Goal: Contribute content: Add original content to the website for others to see

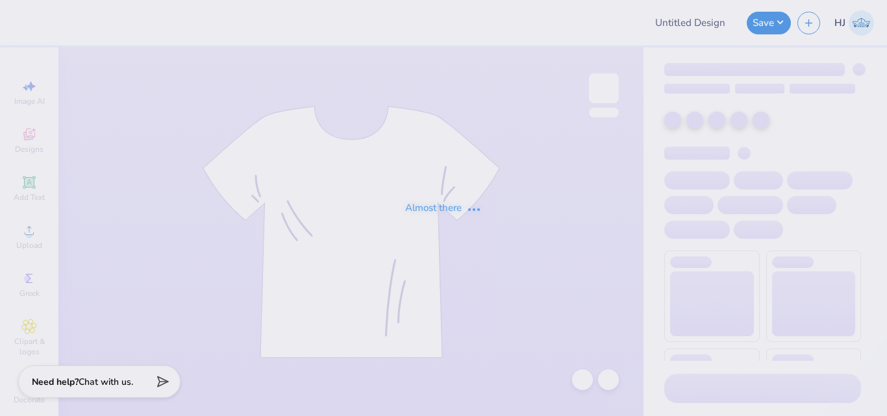
type input "Theta Delta Chi Rush"
type input "24"
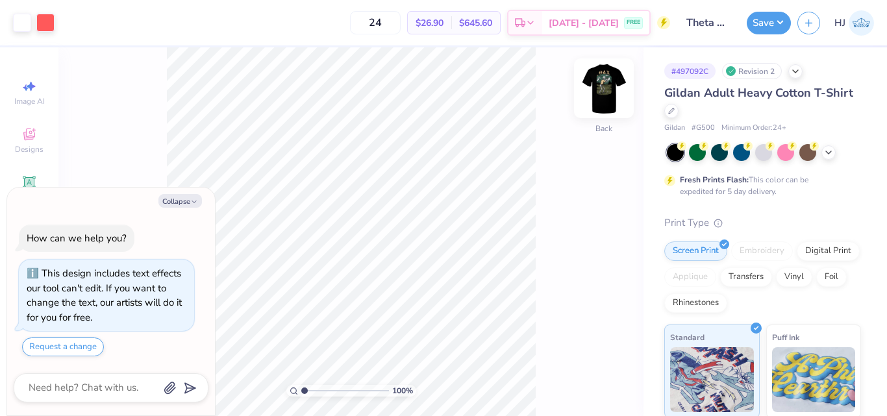
click at [602, 93] on img at bounding box center [604, 88] width 52 height 52
click at [97, 12] on div at bounding box center [92, 21] width 18 height 18
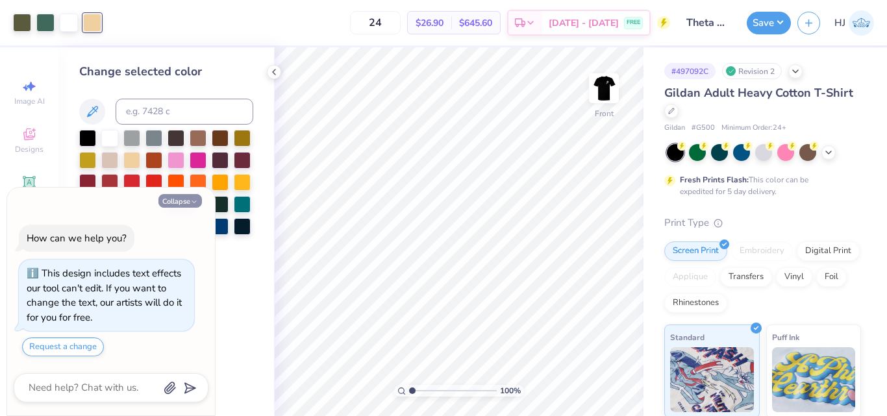
click at [181, 198] on button "Collapse" at bounding box center [179, 201] width 43 height 14
type textarea "x"
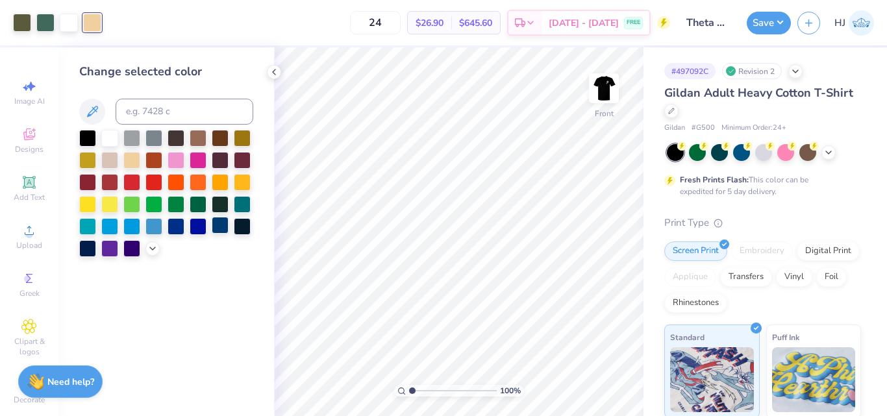
click at [154, 246] on icon at bounding box center [152, 248] width 10 height 10
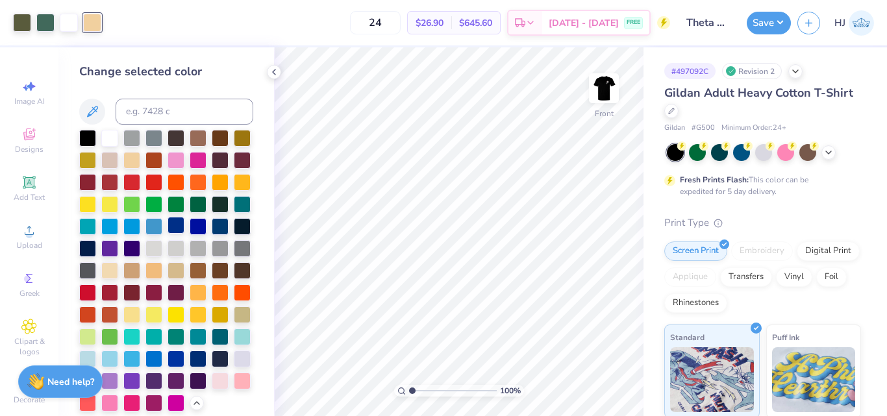
click at [167, 234] on div at bounding box center [175, 225] width 17 height 17
click at [190, 234] on div at bounding box center [198, 225] width 17 height 17
click at [167, 234] on div at bounding box center [175, 225] width 17 height 17
click at [145, 234] on div at bounding box center [153, 225] width 17 height 17
click at [167, 234] on div at bounding box center [175, 225] width 17 height 17
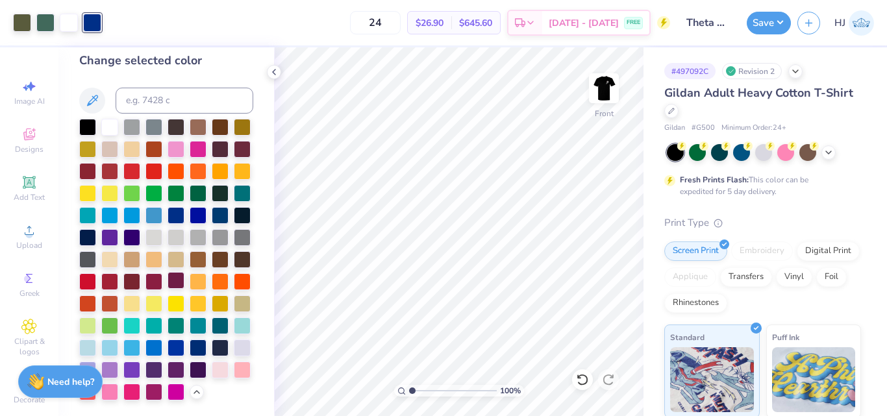
scroll to position [55, 0]
click at [167, 347] on div at bounding box center [175, 346] width 17 height 17
click at [162, 338] on div at bounding box center [153, 346] width 17 height 17
click at [167, 349] on div at bounding box center [175, 346] width 17 height 17
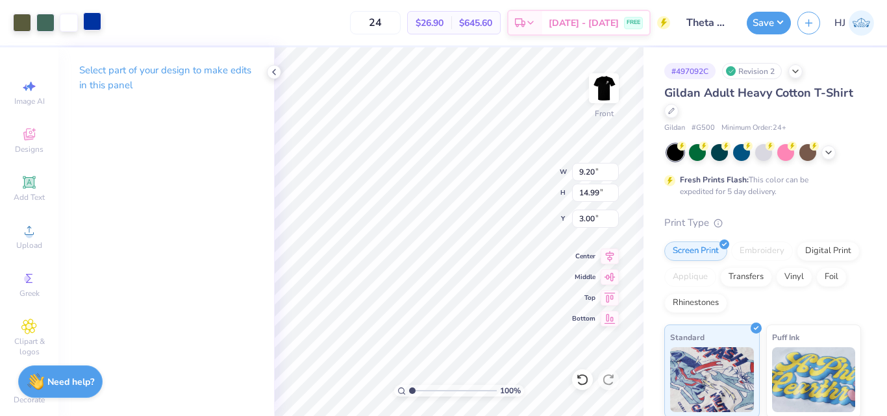
click at [89, 26] on div at bounding box center [92, 21] width 18 height 18
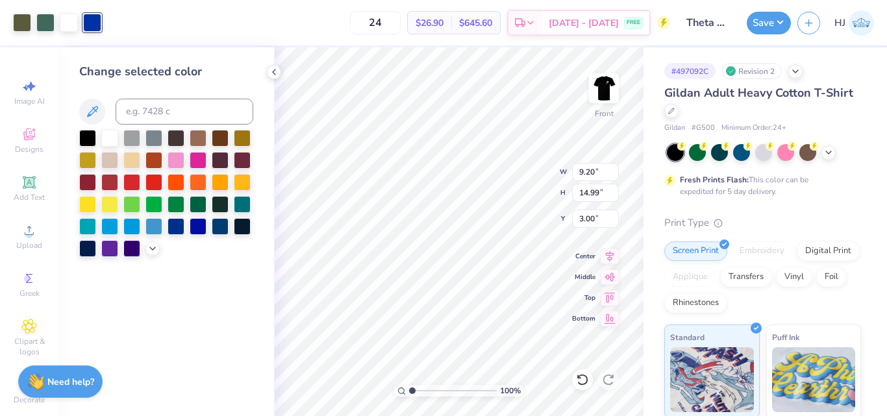
click at [144, 240] on div at bounding box center [166, 193] width 174 height 127
click at [151, 247] on polyline at bounding box center [152, 248] width 5 height 3
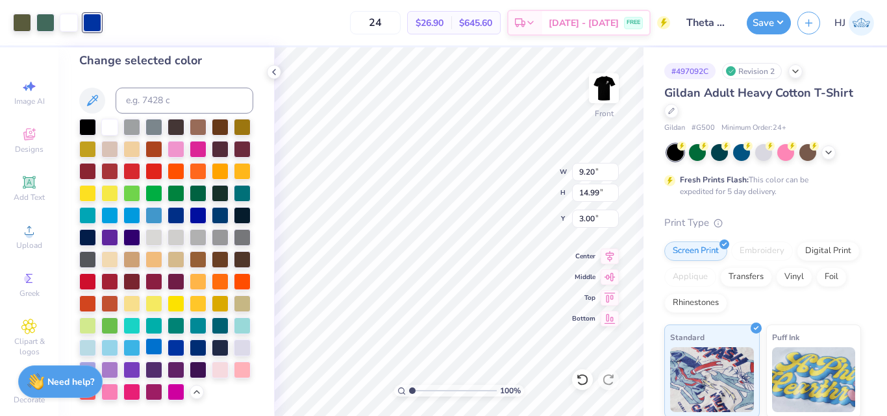
click at [162, 338] on div at bounding box center [153, 346] width 17 height 17
click at [140, 206] on div at bounding box center [131, 214] width 17 height 17
click at [167, 206] on div at bounding box center [175, 214] width 17 height 17
click at [162, 338] on div at bounding box center [153, 346] width 17 height 17
click at [275, 72] on icon at bounding box center [274, 72] width 10 height 10
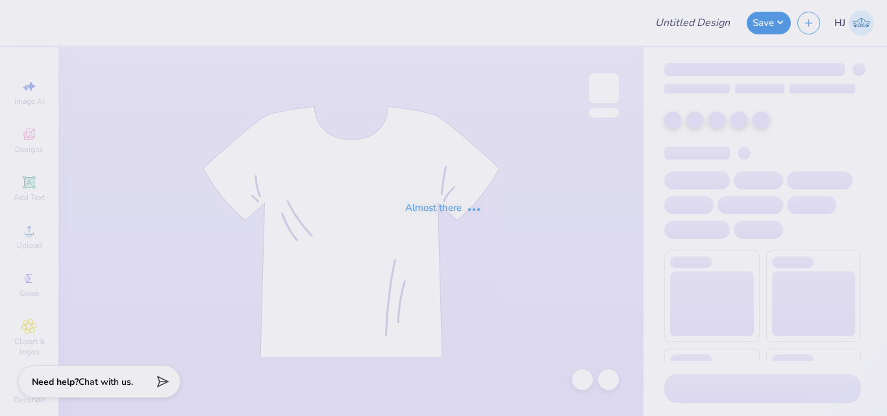
type input "SK Mykonos"
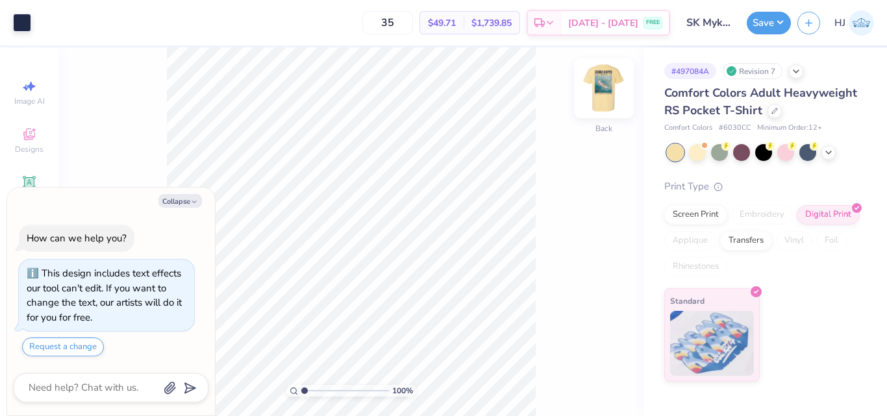
click at [598, 81] on img at bounding box center [604, 88] width 52 height 52
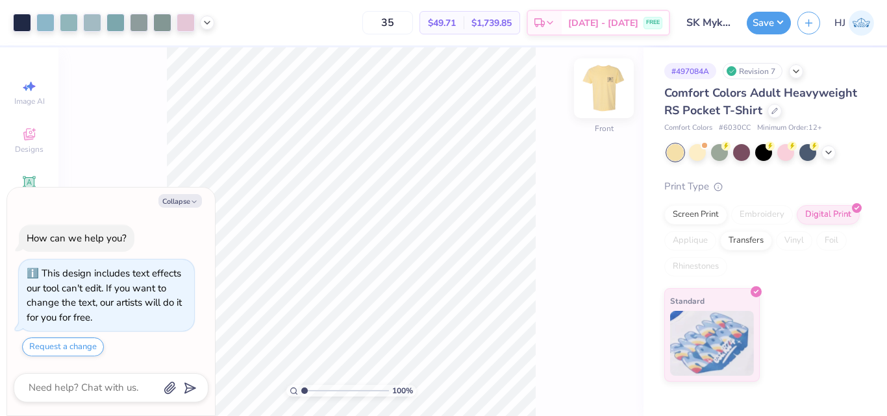
click at [611, 91] on img at bounding box center [604, 88] width 52 height 52
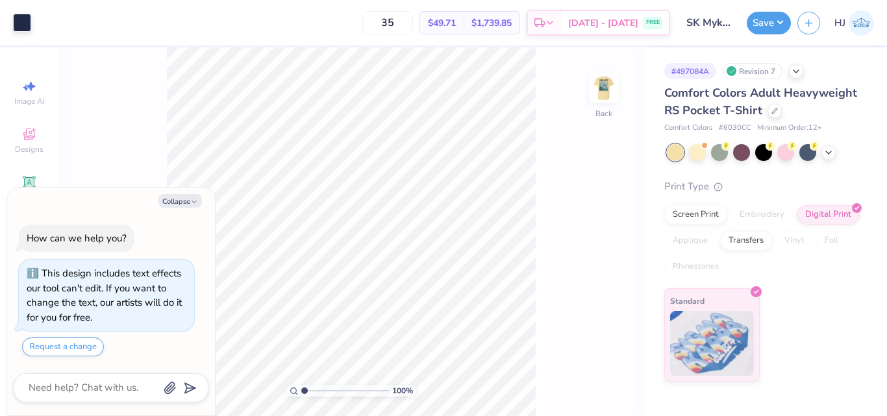
type textarea "x"
type input "4.48505384214065"
type textarea "x"
type input "4.05804149575103"
type textarea "x"
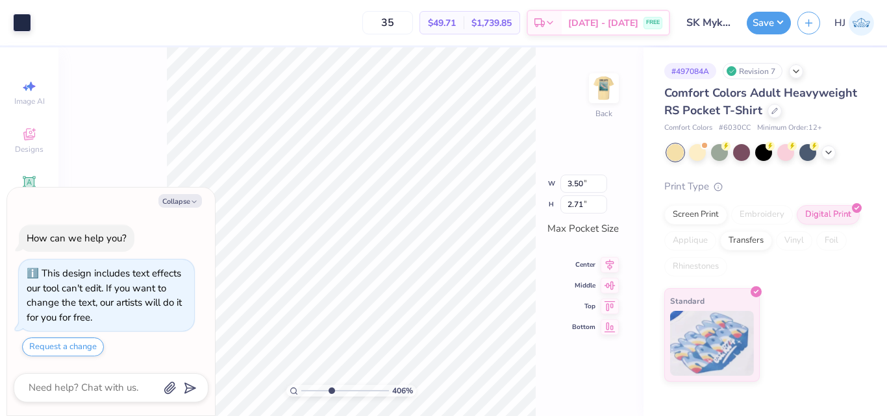
type input "4.05804149575103"
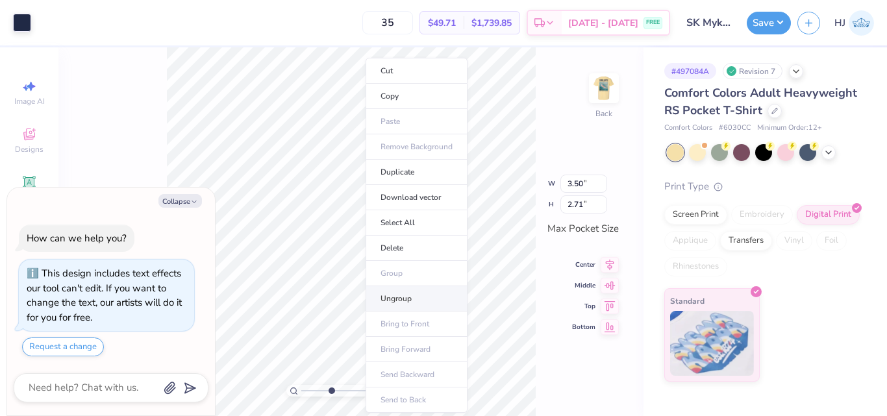
click at [407, 299] on li "Ungroup" at bounding box center [416, 298] width 102 height 25
type textarea "x"
type input "4.05804149575103"
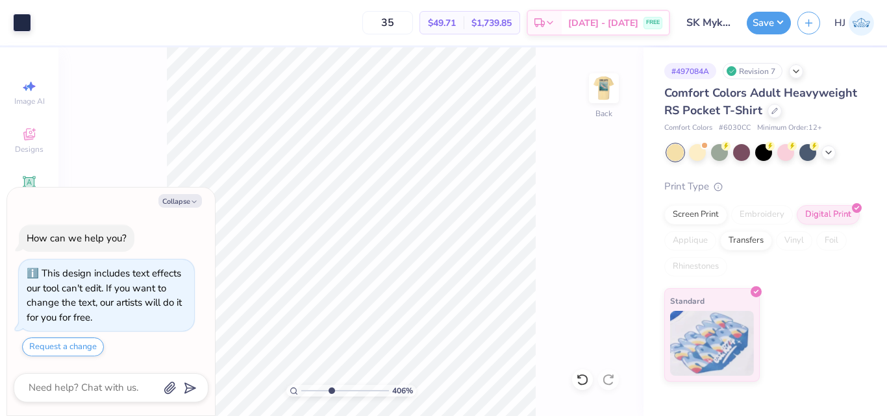
type textarea "x"
type input "4.05804149575103"
type textarea "x"
type input "4.05804149575103"
type input "0.35"
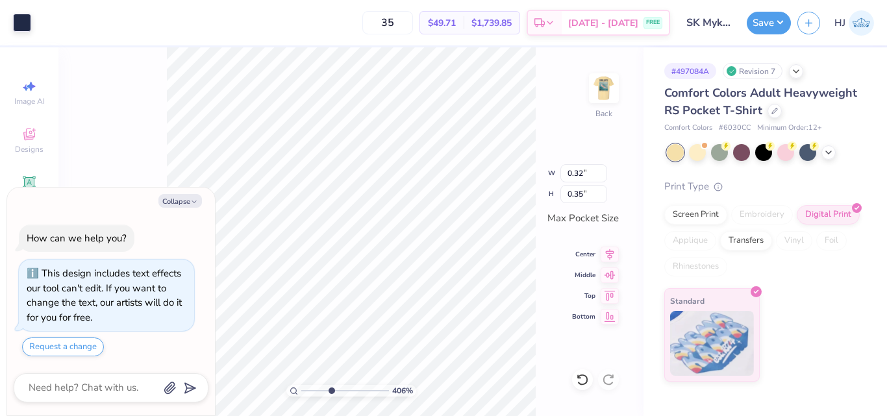
type textarea "x"
type input "4.05804149575103"
type input "0.38"
type input "0.36"
type textarea "x"
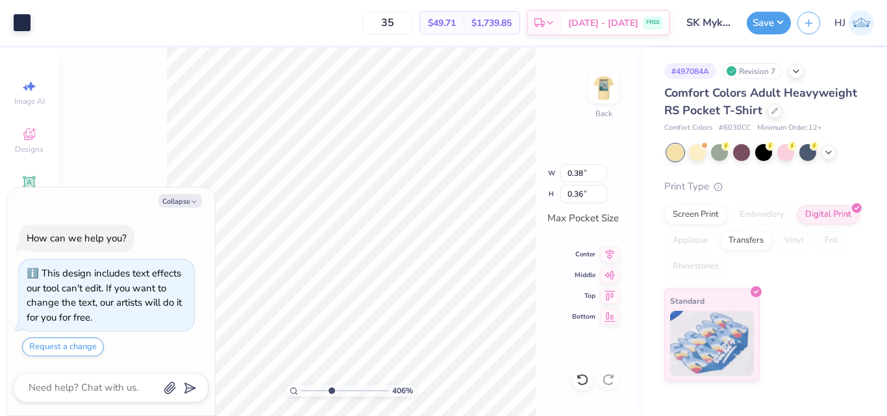
type input "4.05804149575103"
type textarea "x"
type input "4.05804149575103"
type textarea "x"
type input "4.05804149575103"
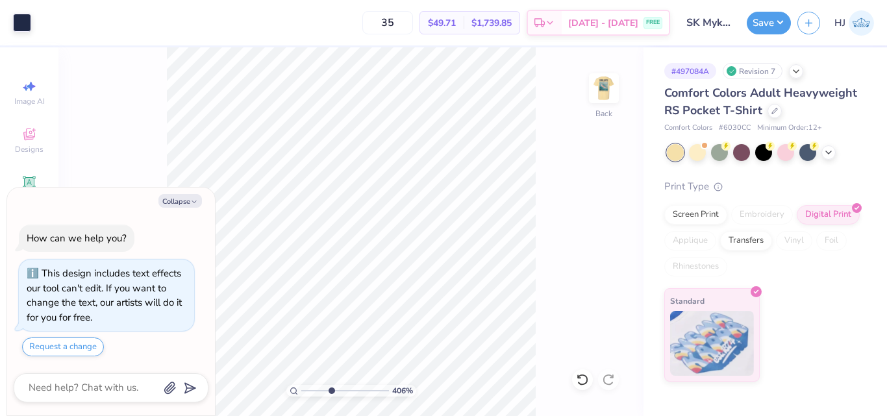
type textarea "x"
type input "4.05804149575103"
type textarea "x"
type input "4.05804149575103"
type textarea "x"
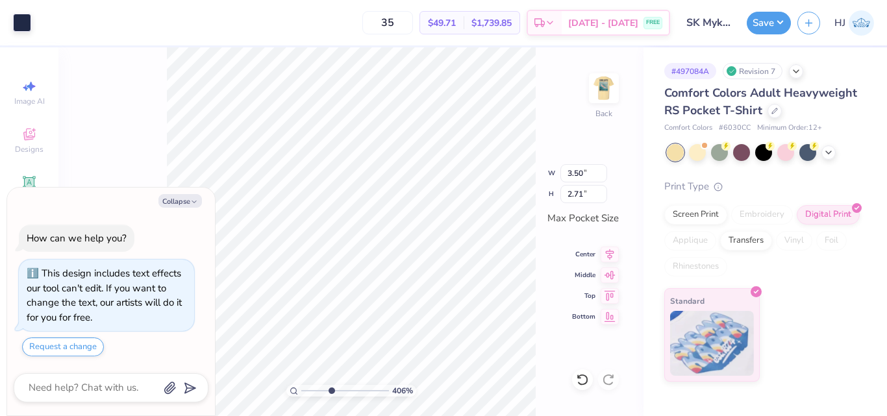
type input "4.05804149575103"
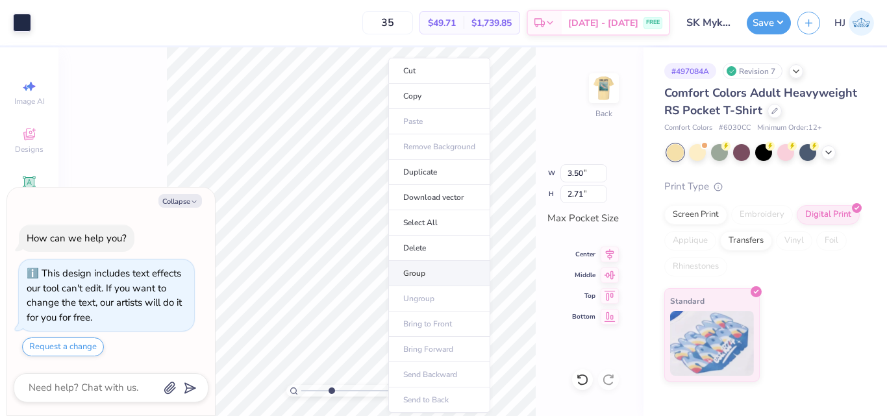
click at [430, 276] on li "Group" at bounding box center [439, 273] width 102 height 25
type textarea "x"
type input "4.05804149575103"
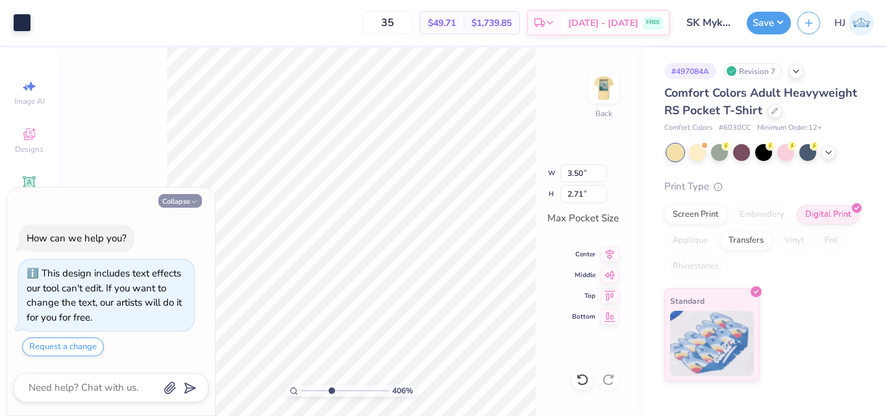
click at [180, 201] on button "Collapse" at bounding box center [179, 201] width 43 height 14
type textarea "x"
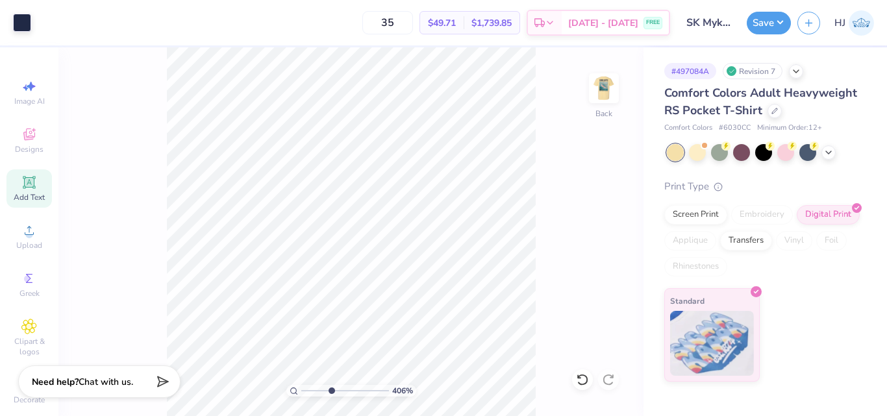
click at [26, 191] on div "Add Text" at bounding box center [28, 188] width 45 height 38
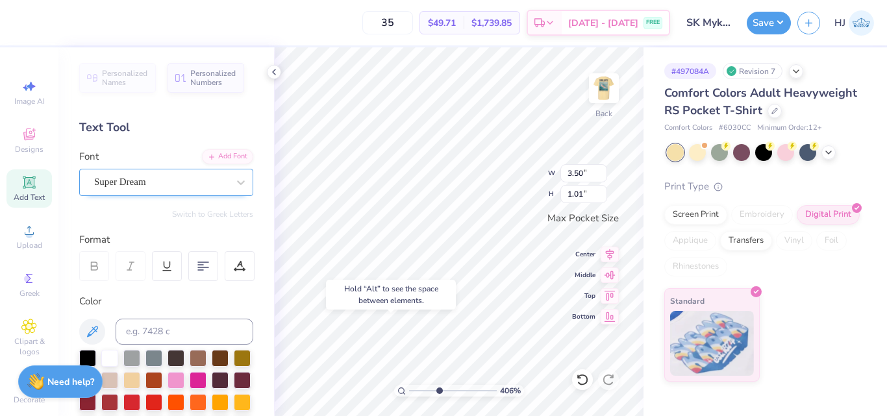
click at [158, 180] on div "Super Dream" at bounding box center [161, 182] width 136 height 20
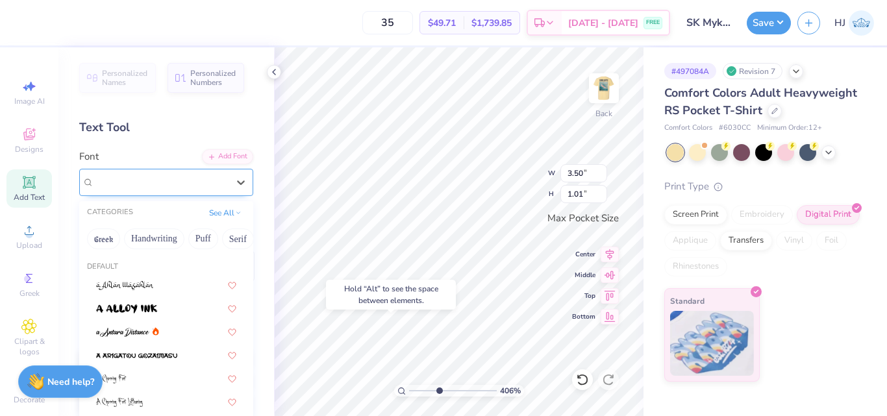
type input "4.05804149575103"
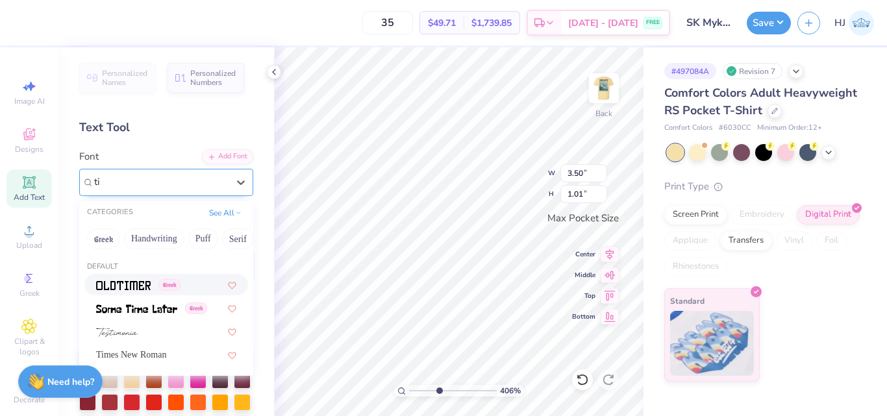
type input "t"
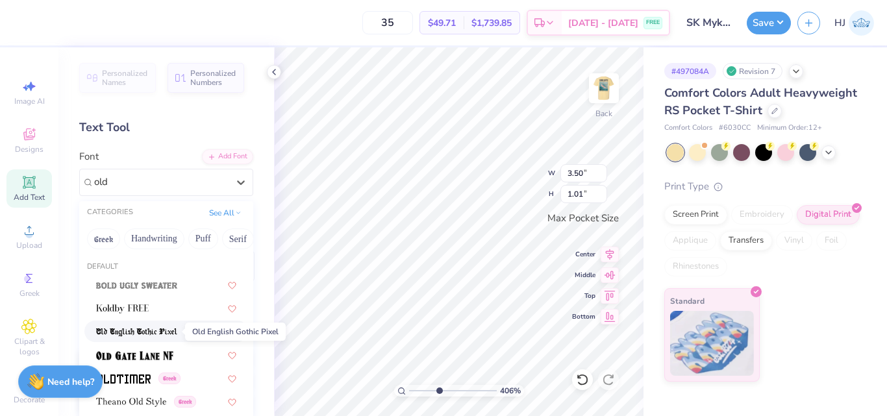
click at [149, 333] on img at bounding box center [136, 332] width 81 height 9
type input "old"
type input "4.05804149575103"
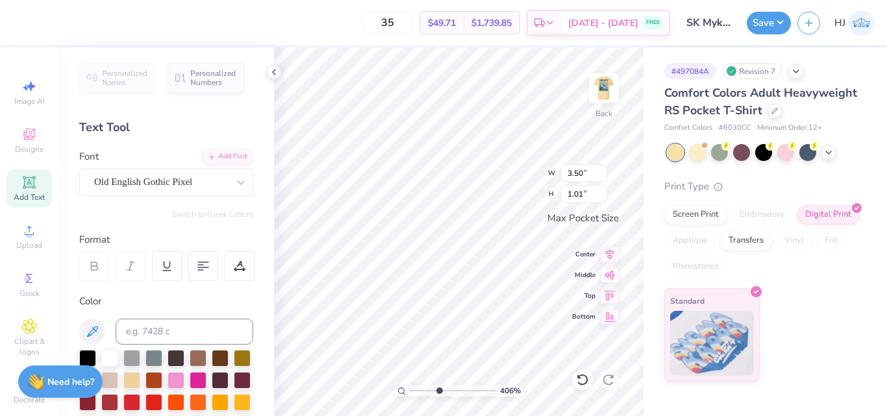
type input "4.05804149575103"
type input "3.44"
type input "0.92"
type input "4.05804149575103"
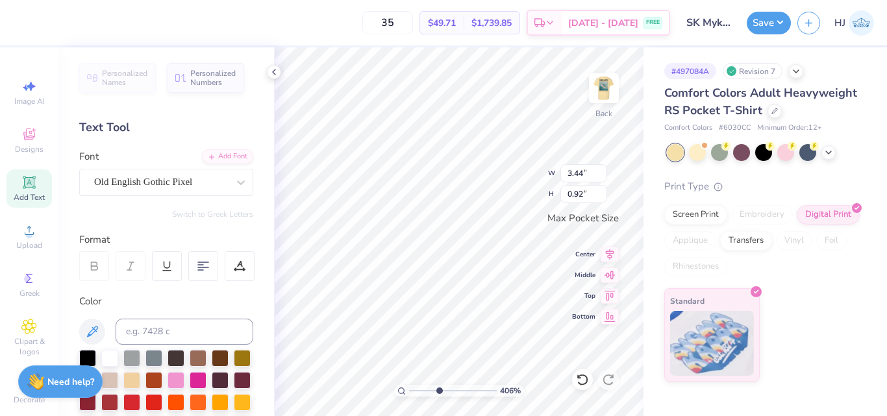
type textarea "M"
type input "4.05804149575103"
type textarea "Me"
type input "4.05804149575103"
type textarea "Mee"
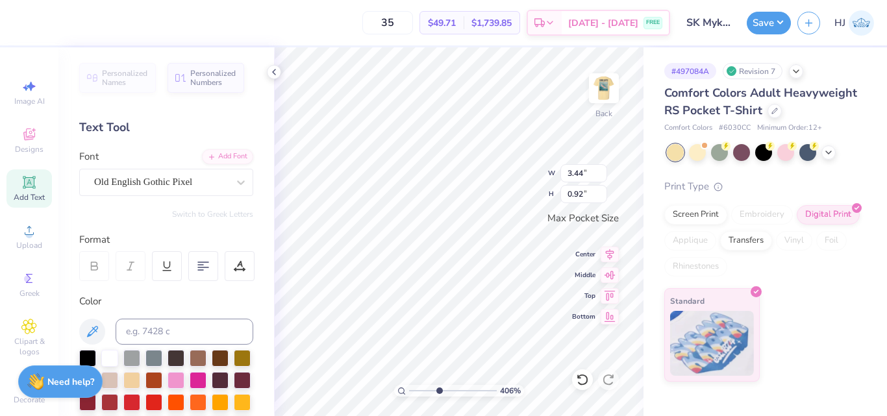
type input "4.05804149575103"
type textarea "Meet"
type input "4.05804149575103"
type textarea "Meet"
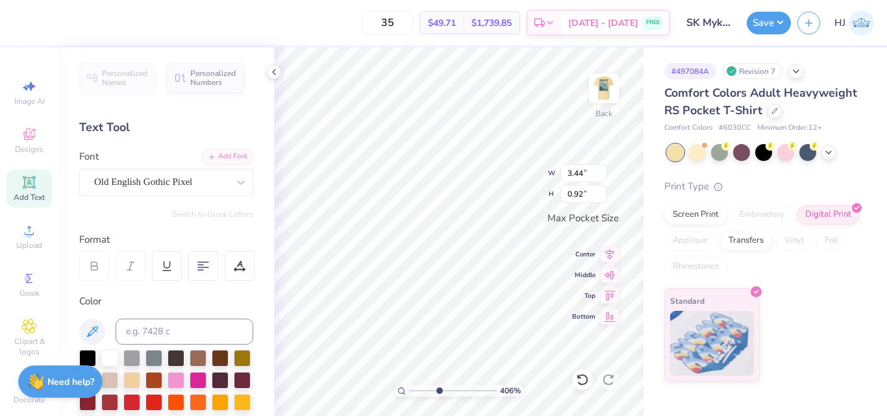
type input "4.05804149575103"
type textarea "Meet"
type input "4.05804149575103"
type textarea "Mee"
type input "4.05804149575103"
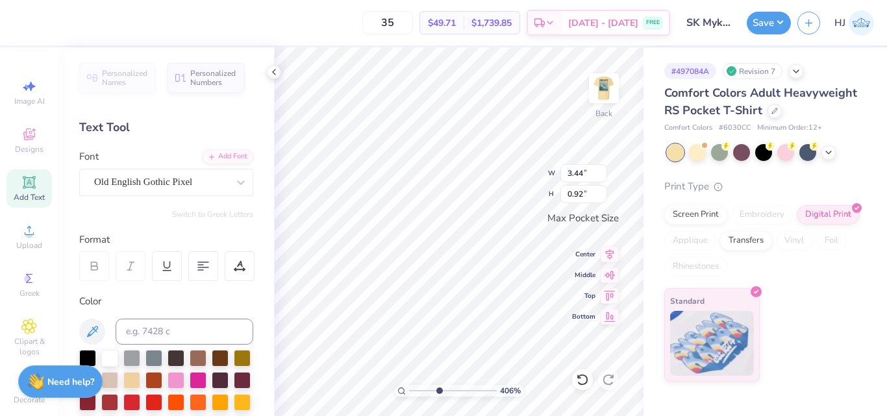
type textarea "Me"
type input "4.05804149575103"
type textarea "M"
type input "4.05804149575103"
type textarea "Me"
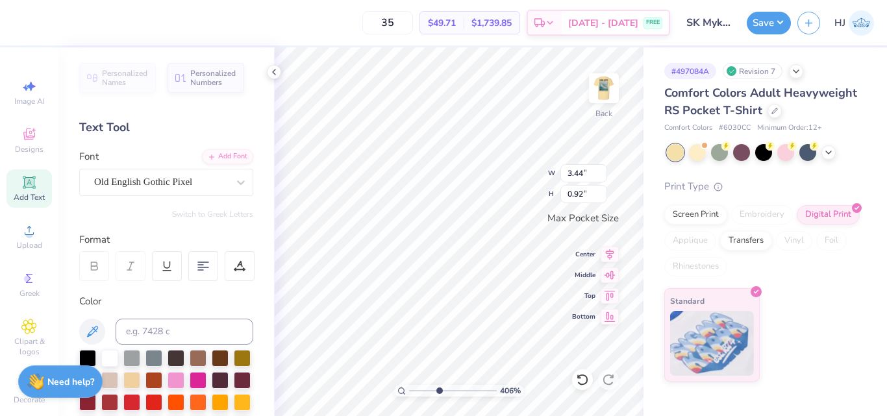
type input "4.05804149575103"
type textarea "Mee"
type input "4.05804149575103"
type textarea "Meet"
type input "4.05804149575103"
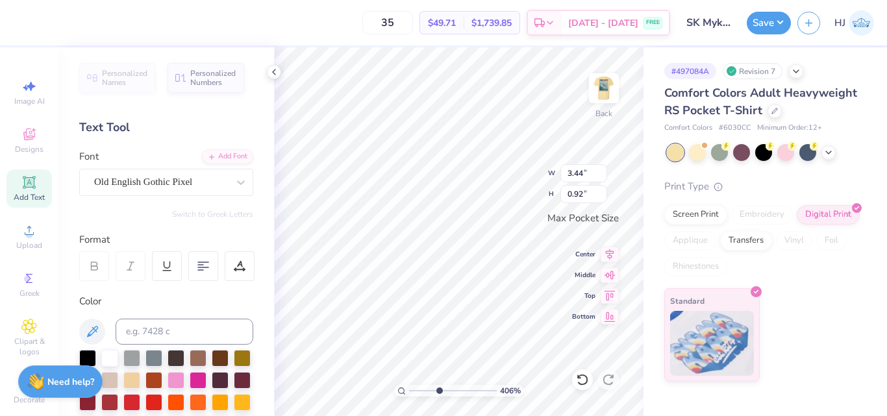
type textarea "Meet"
type input "4.05804149575103"
type textarea "Meet m"
type input "4.05804149575103"
type textarea "Meet me"
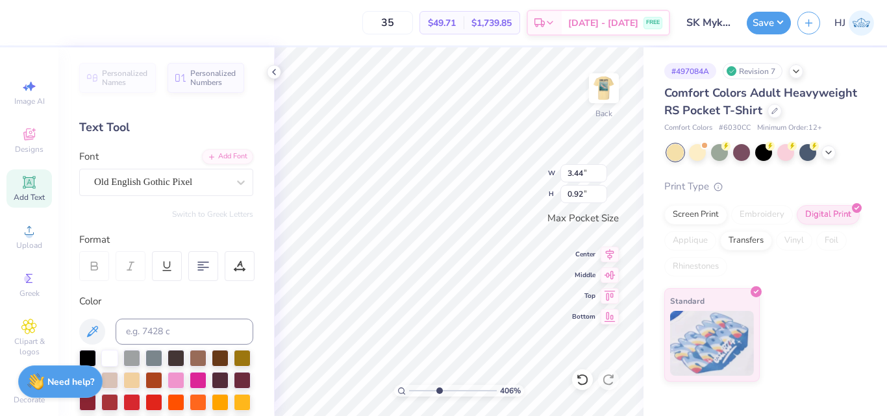
type input "4.05804149575103"
type textarea "Meet me"
type input "4.05804149575103"
type textarea "Meet me i"
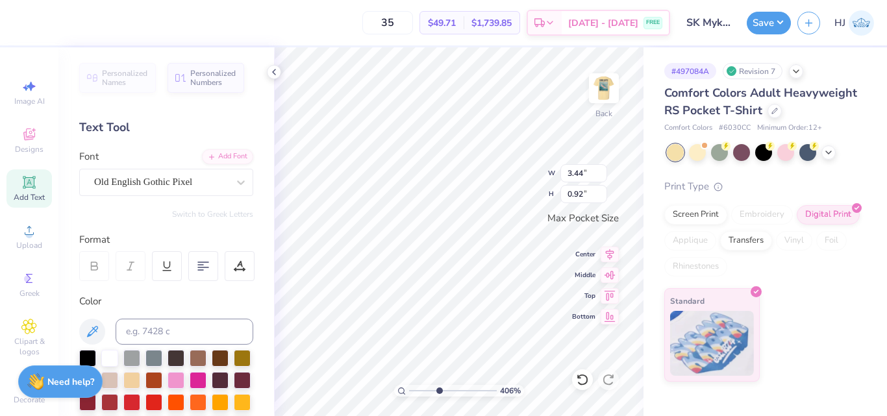
type input "4.05804149575103"
type textarea "Meet me in"
type input "4.05804149575103"
type textarea "Meet me in"
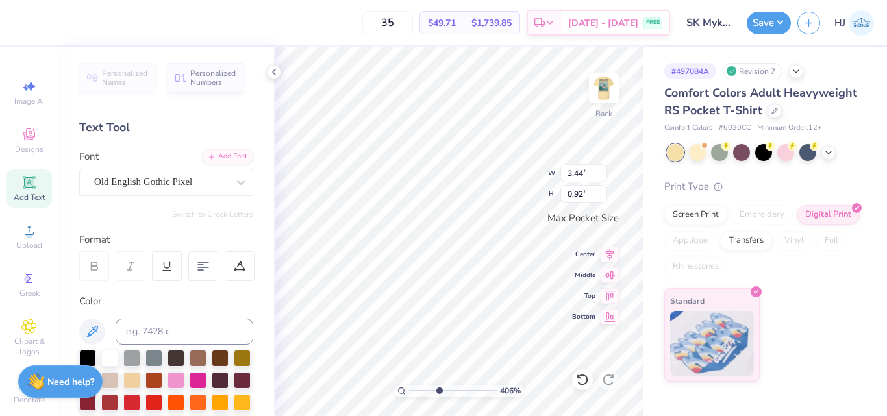
type input "4.05804149575103"
type textarea "Meet me in M"
type input "4.05804149575103"
type textarea "Meet me in My"
type input "4.05804149575103"
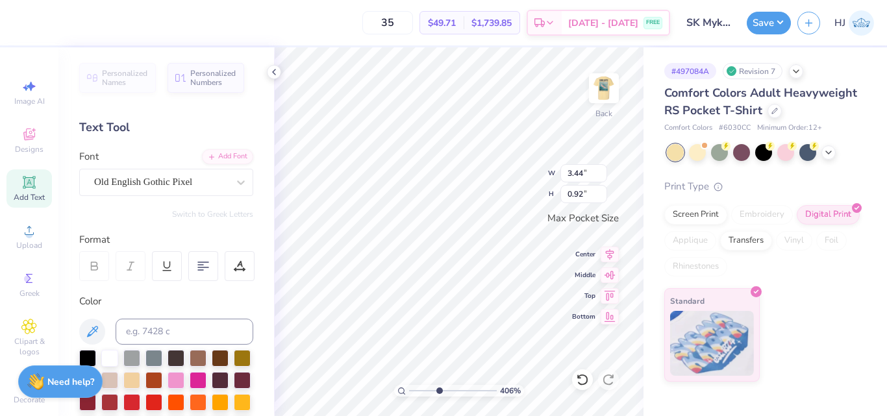
type textarea "Meet me in Myk"
type input "4.05804149575103"
type textarea "Meet me in Mykno"
type input "4.05804149575103"
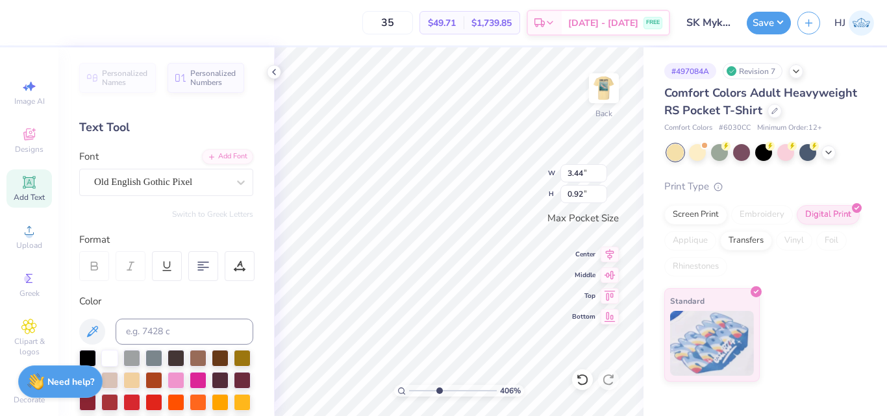
type textarea "Meet me in Mykn"
type input "4.05804149575103"
type textarea "Meet me in Myk"
type input "4.05804149575103"
type textarea "Meet me in Myko"
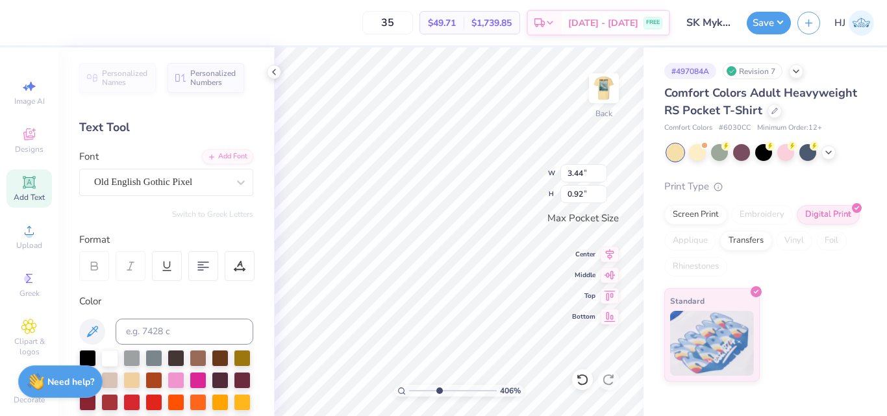
type input "4.05804149575103"
type textarea "Meet me in Mykon"
type input "4.05804149575103"
type textarea "Meet me in Mykono"
type input "4.05804149575103"
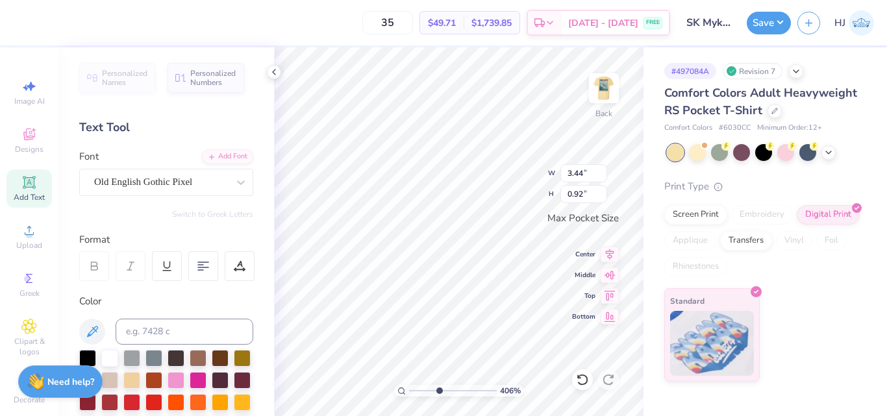
scroll to position [11, 3]
type textarea "Meet me in Mykonos"
click at [206, 265] on icon at bounding box center [203, 266] width 12 height 12
type input "4.05804149575103"
type textarea "Meet me in Mykonos"
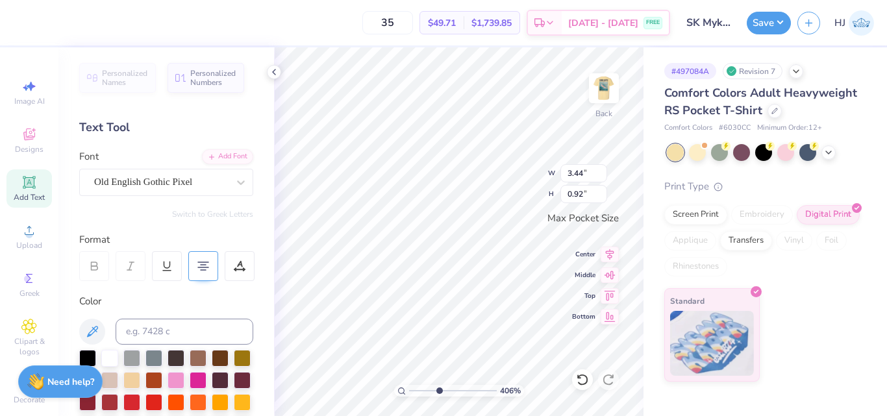
type input "4.05804149575103"
type textarea "Meet me in Mykonos"
type input "4.05804149575103"
type input "1.68"
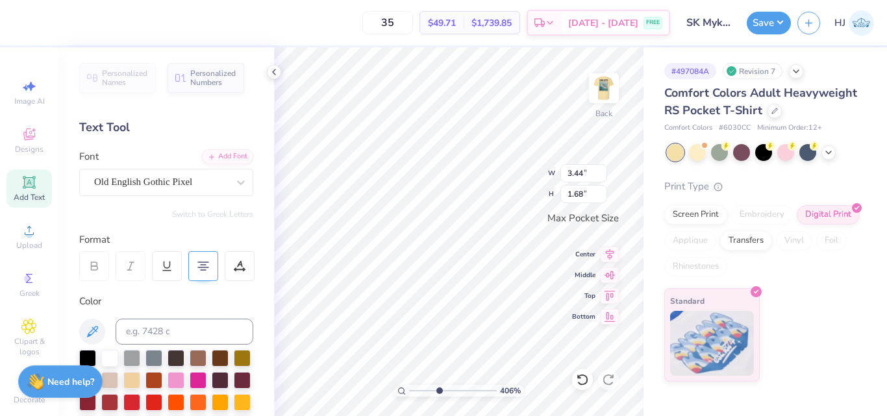
scroll to position [11, 2]
type input "4.05804149575103"
type input "3.50"
type input "2.71"
type input "4.05804149575103"
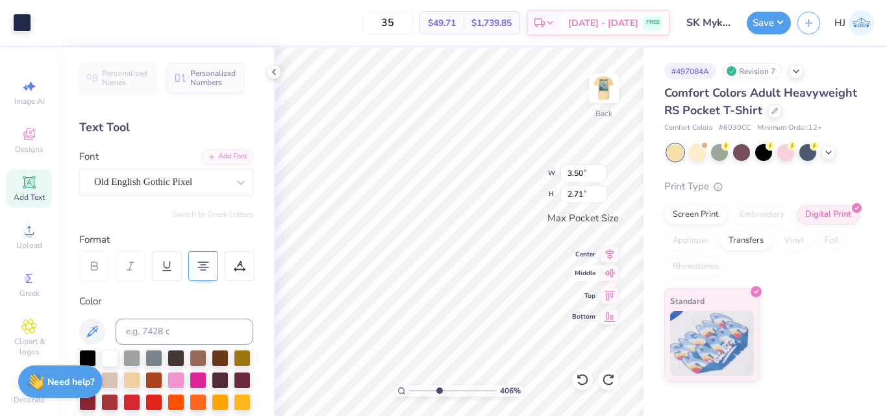
type input "3.44"
type input "1.68"
type input "4.05804149575103"
type input "2.38"
type input "1.16"
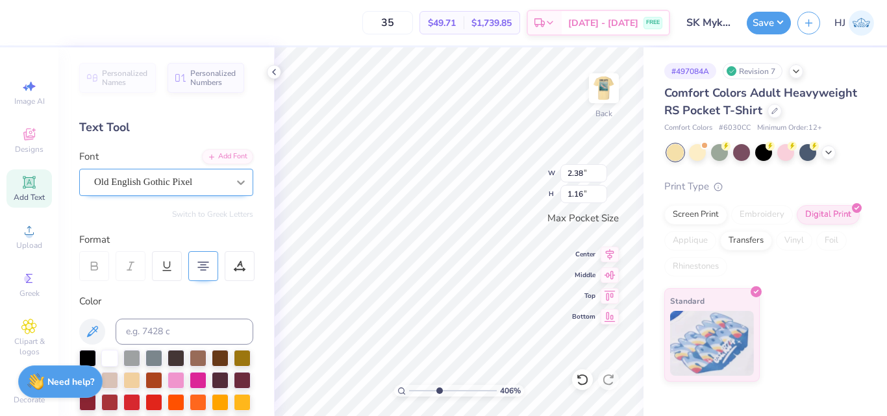
click at [234, 176] on icon at bounding box center [240, 182] width 13 height 13
type input "4.05804149575103"
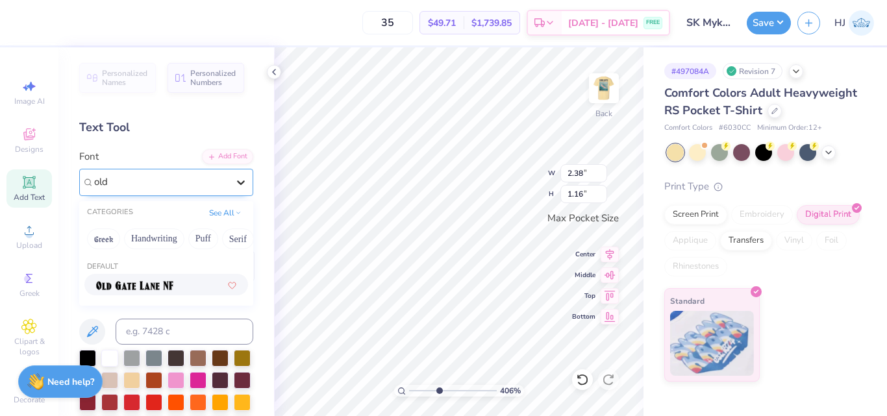
type input "old"
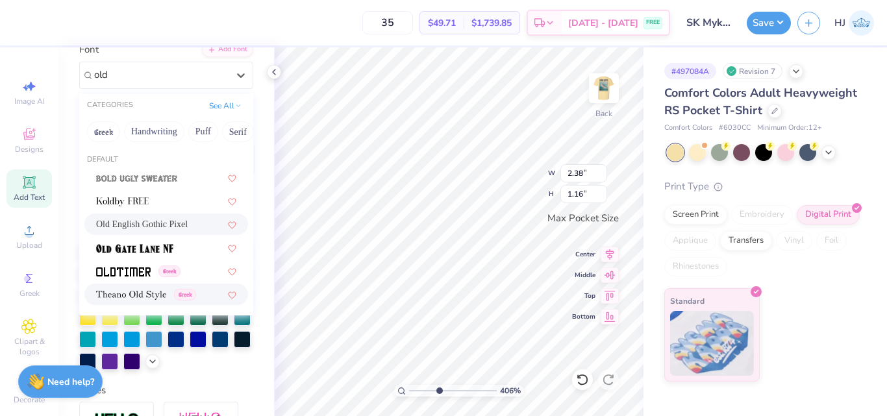
scroll to position [130, 0]
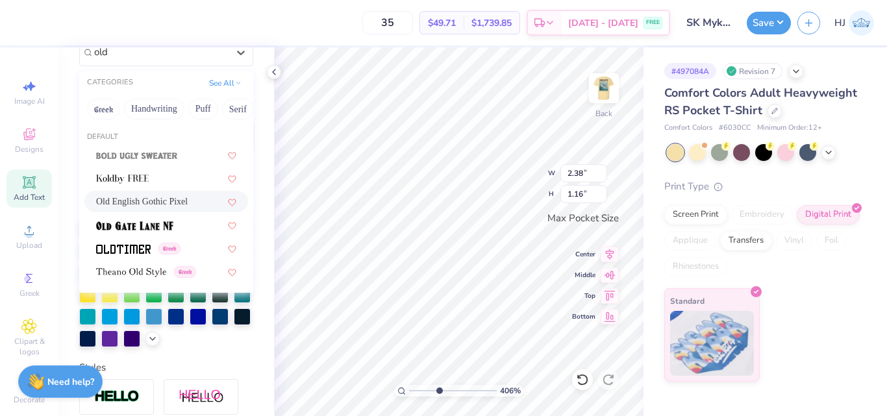
type input "4.05804149575103"
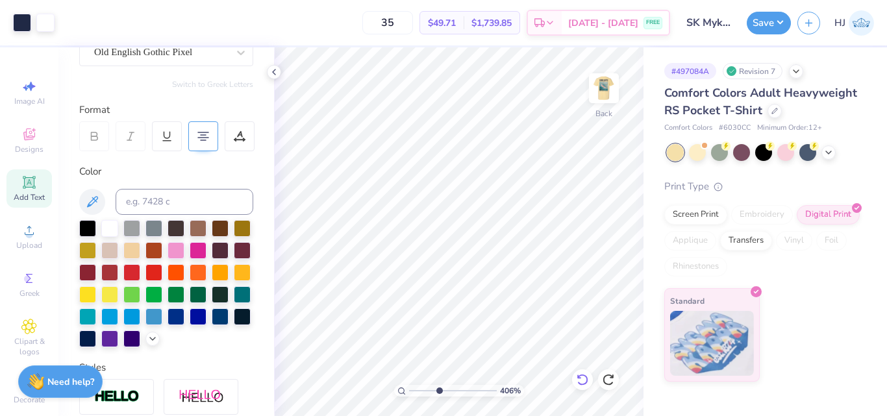
click at [581, 377] on icon at bounding box center [582, 379] width 13 height 13
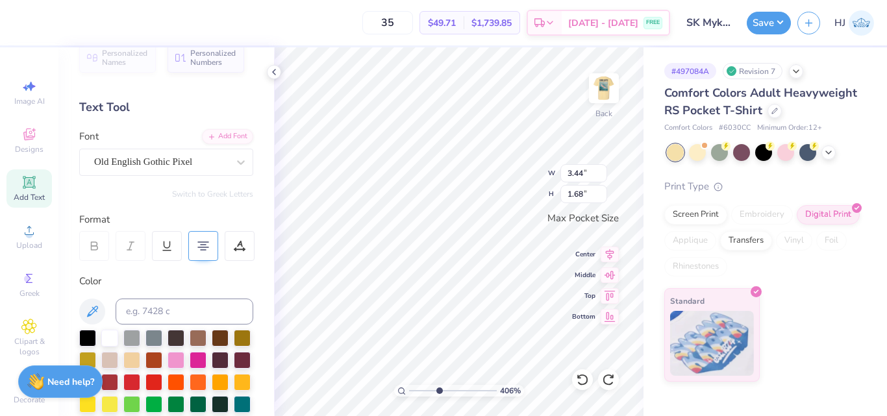
scroll to position [0, 0]
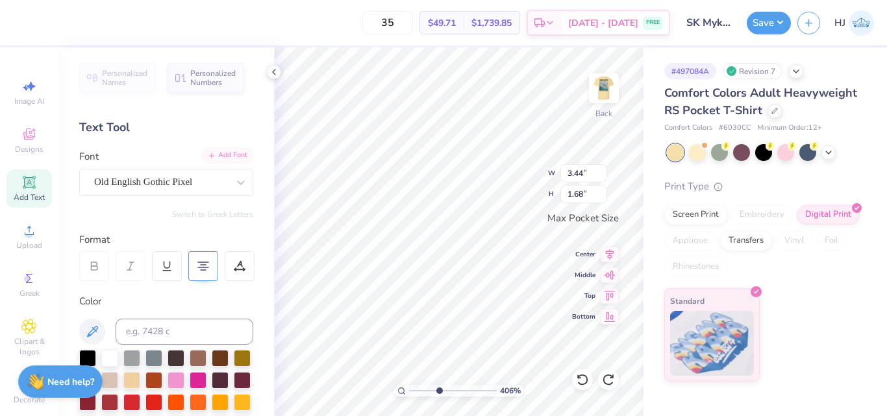
click at [230, 154] on div "Add Font" at bounding box center [227, 155] width 51 height 15
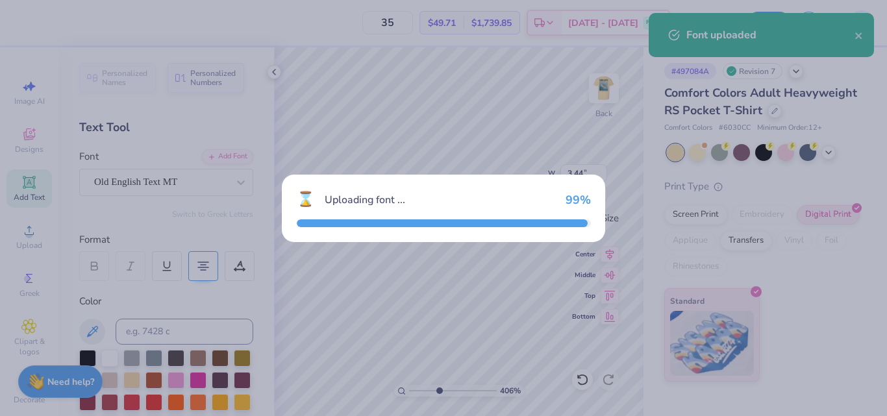
type input "4.05804149575103"
type input "3.42"
type input "1.59"
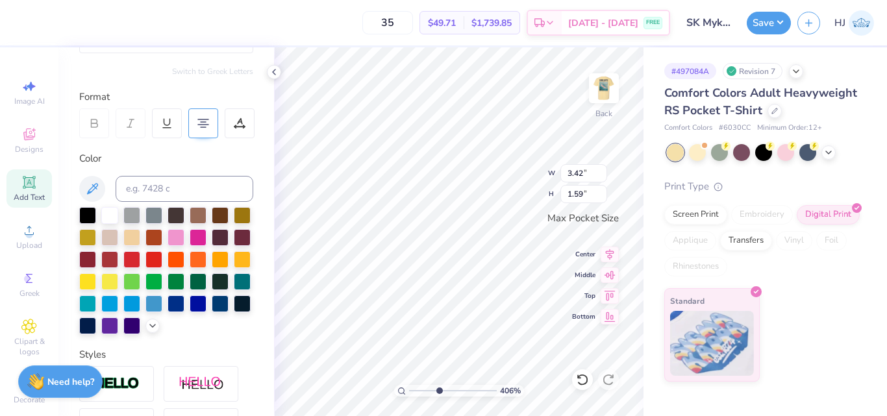
scroll to position [195, 0]
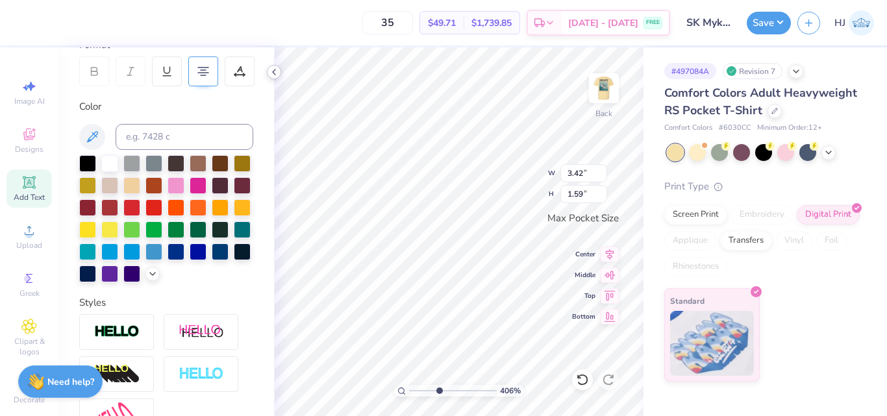
click at [274, 75] on icon at bounding box center [274, 72] width 10 height 10
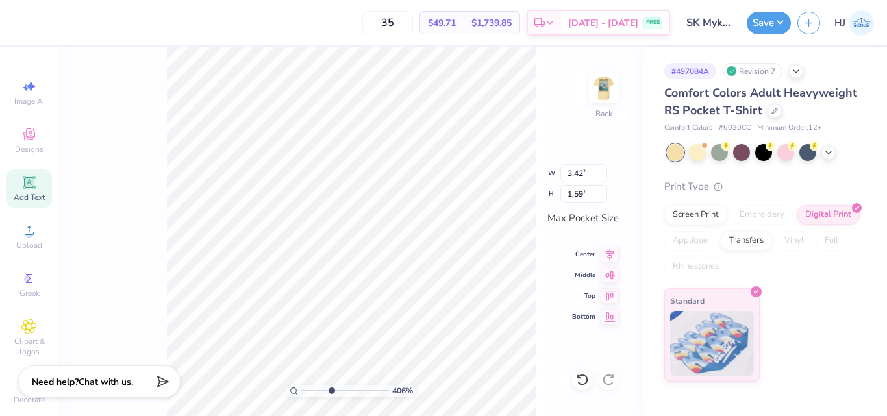
type input "4.05804149575103"
type input "3.50"
type input "2.71"
type input "4.05804149575103"
type input "3.42"
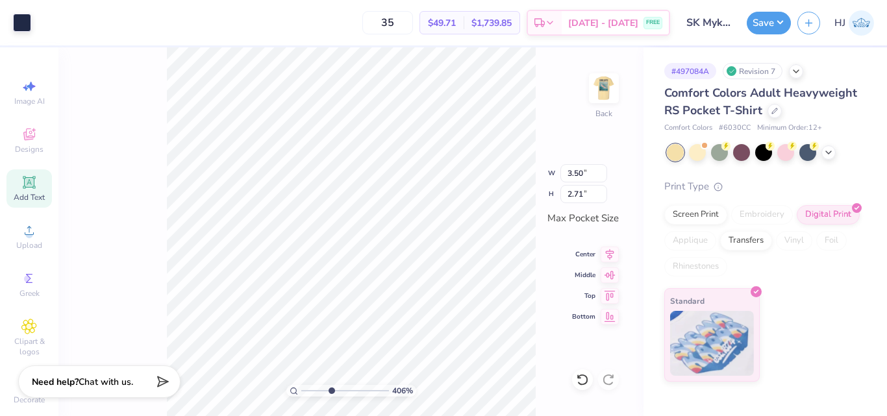
type input "1.59"
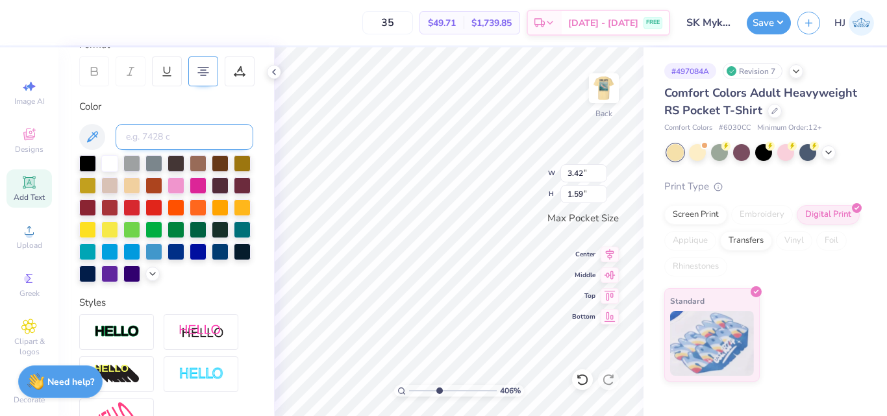
click at [158, 138] on input at bounding box center [185, 137] width 138 height 26
type input "533"
type input "4.05804149575103"
type input "2.35"
type input "1.09"
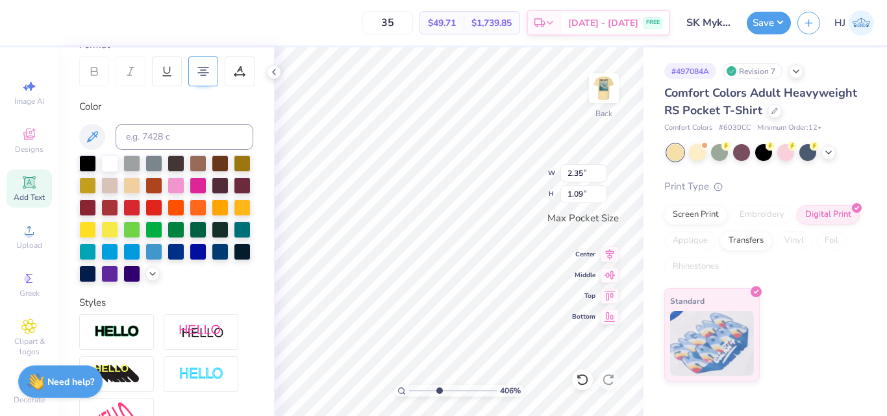
scroll to position [11, 1]
type input "4.05804149575103"
type textarea "ME me in Mykonos"
type input "4.05804149575103"
type textarea "MEE me in Mykonos"
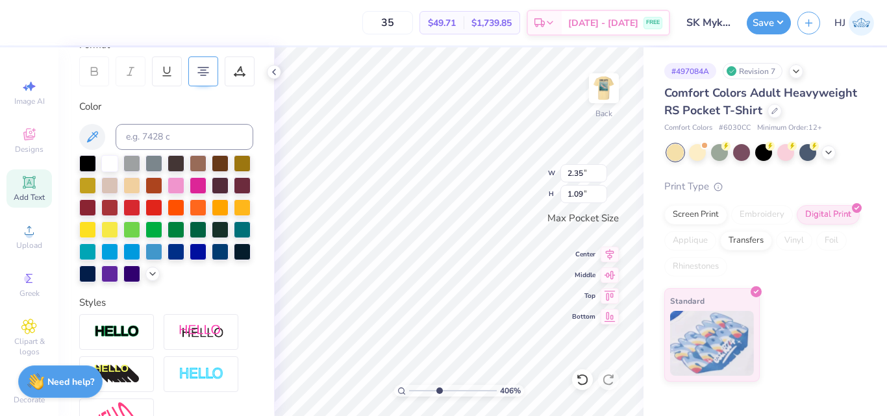
scroll to position [11, 2]
type input "4.05804149575103"
type textarea "MEET me in Mykonos"
type input "4.05804149575103"
type textarea "Meet me in Mykonos"
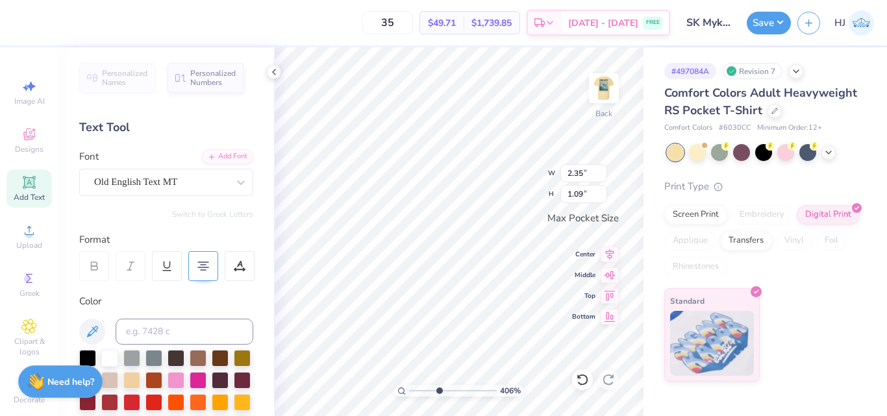
scroll to position [11, 1]
type input "4.05804149575103"
type textarea "Meet me in"
type input "4.05804149575103"
type input "0.44"
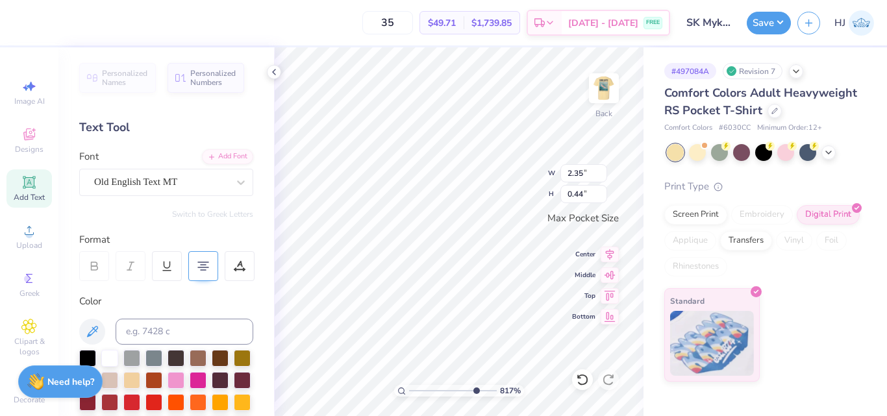
type input "8.17475462077441"
type input "2.29"
type input "0.42"
type input "8.17475462077441"
type input "2.27"
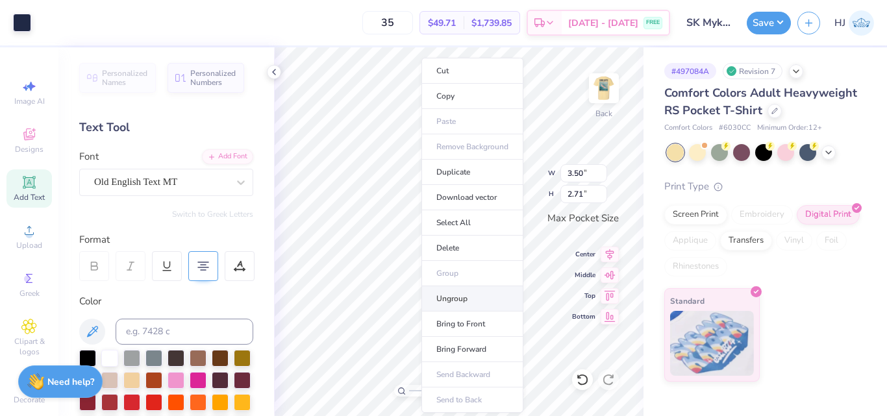
click at [454, 302] on li "Ungroup" at bounding box center [472, 298] width 102 height 25
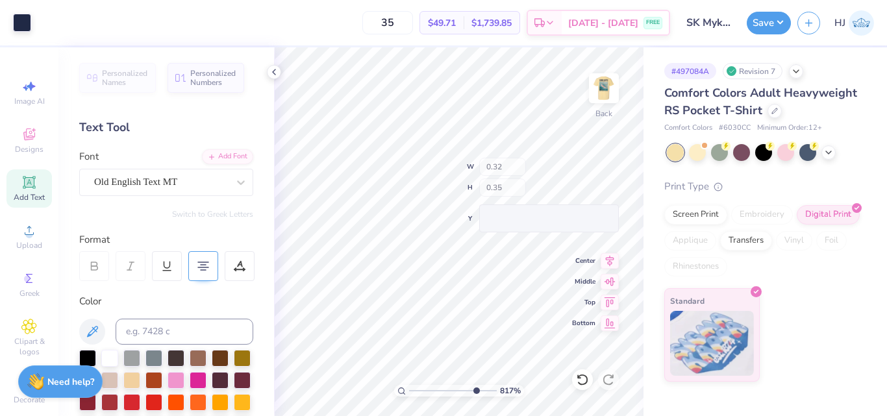
type input "8.17475462077441"
type input "0.38"
type input "8.17475462077441"
type input "0.29"
type input "0.36"
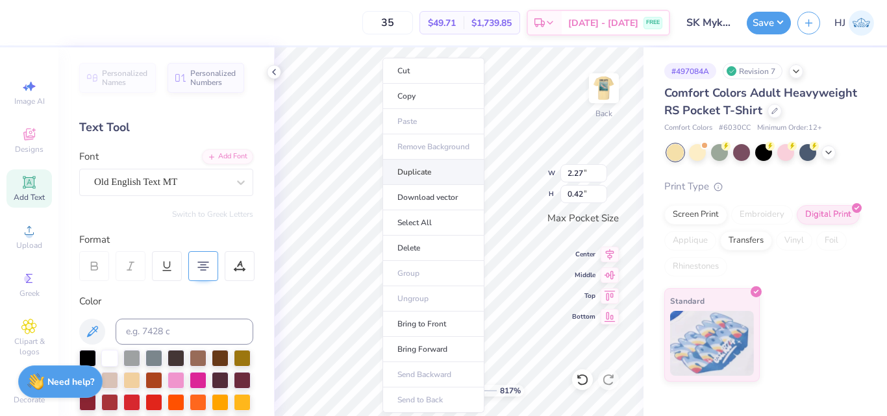
click at [426, 173] on li "Duplicate" at bounding box center [433, 172] width 102 height 25
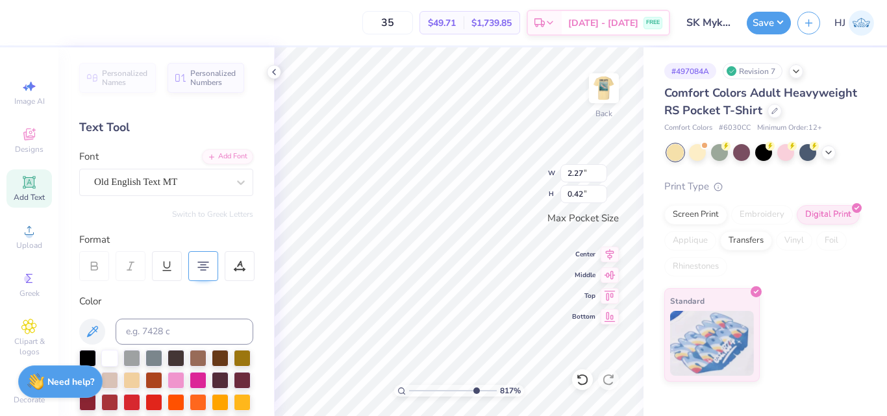
type input "8.17475462077441"
type input "2.76"
type input "0.51"
type input "8.17475462077441"
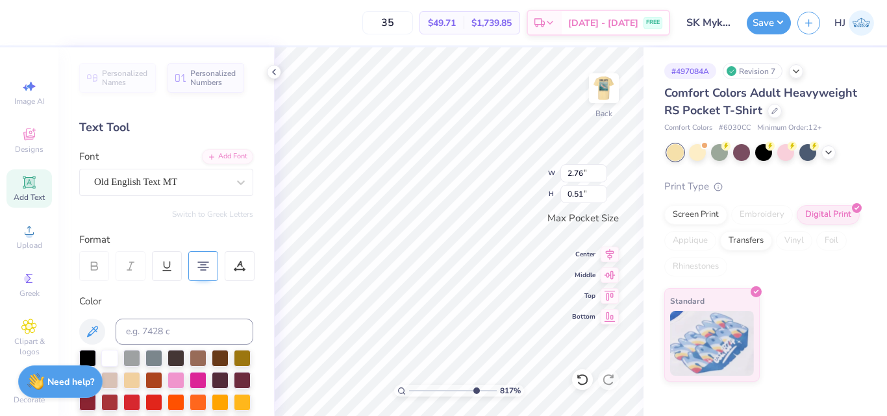
type textarea "M"
type input "8.17475462077441"
type textarea "My"
type input "8.17475462077441"
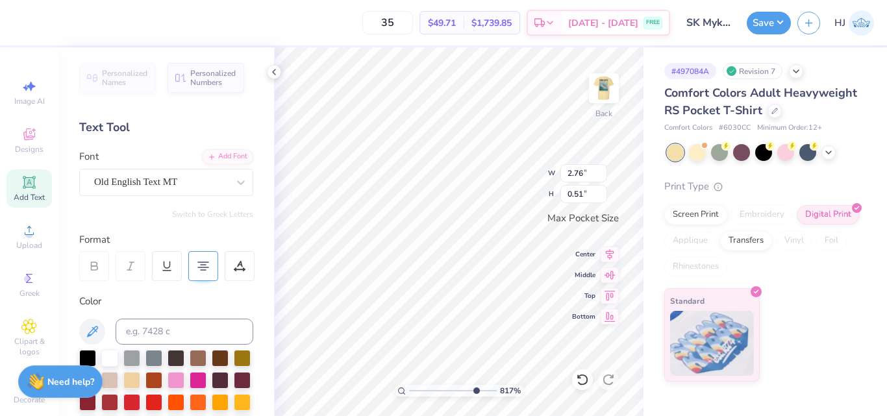
type textarea "Myk"
type input "8.17475462077441"
type textarea "Mykn"
type input "8.17475462077441"
type textarea "Myki"
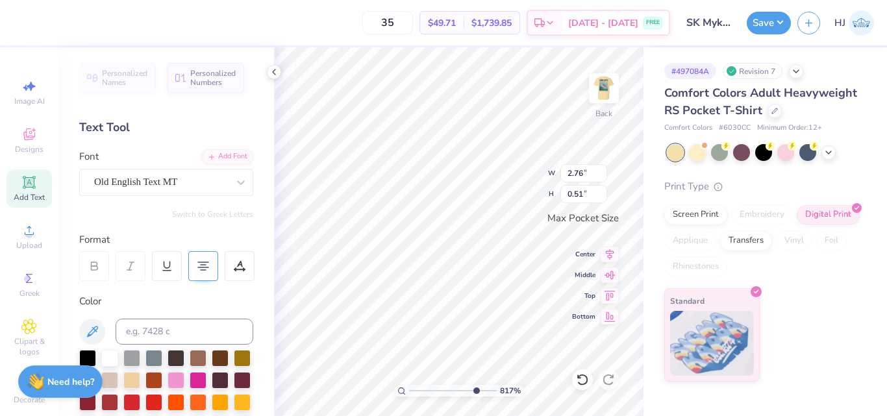
type input "8.17475462077441"
type textarea "Mykio"
type input "8.17475462077441"
type textarea "Myki"
type input "8.17475462077441"
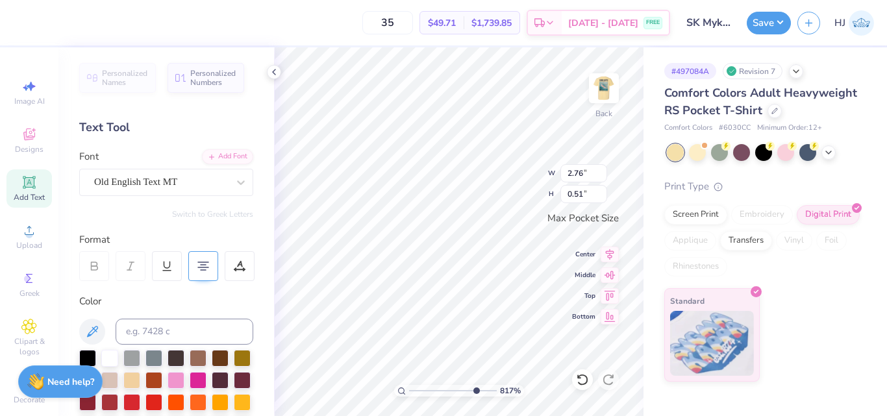
type textarea "Myk"
type input "8.17475462077441"
type textarea "Myko"
type input "8.17475462077441"
type textarea "Mykon"
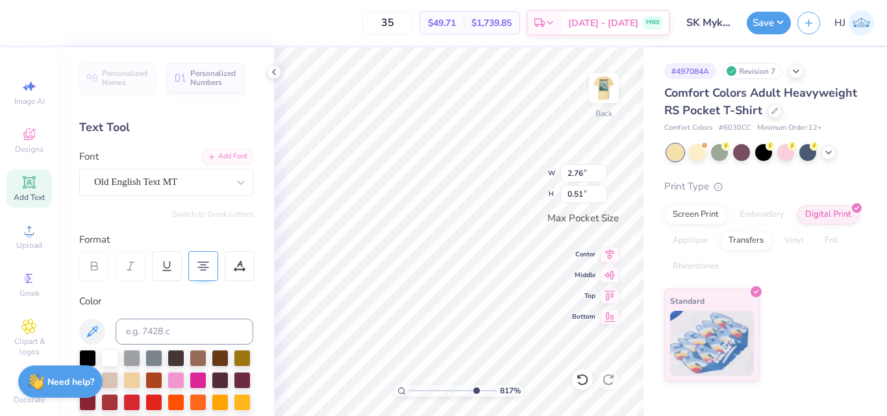
type input "8.17475462077441"
type textarea "Mykono"
type input "8.17475462077441"
type textarea "Mykonos"
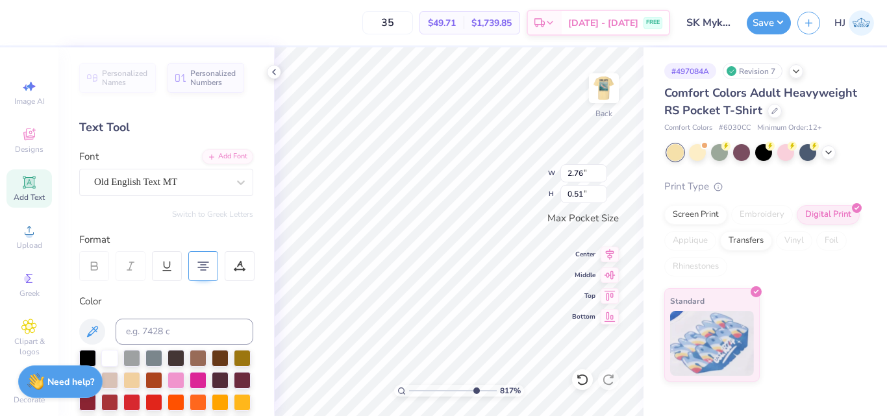
scroll to position [11, 2]
type input "8.17475462077441"
type textarea "MY"
type input "8.17475462077441"
type textarea "M"
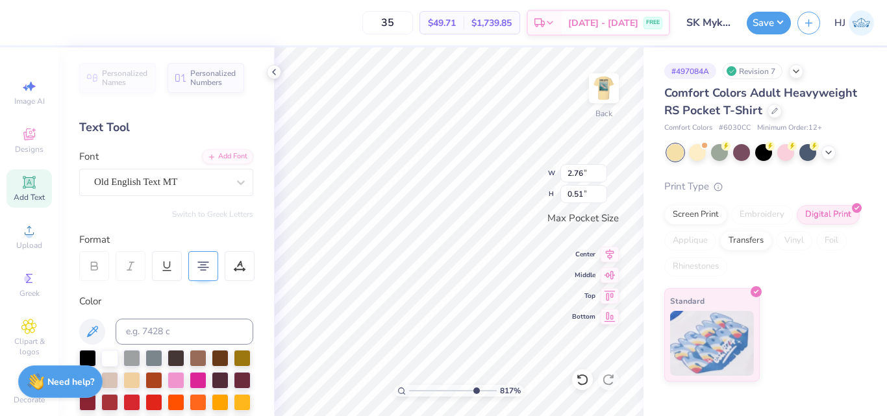
scroll to position [11, 1]
type input "8.17475462077441"
type textarea "My"
type input "8.17475462077441"
type textarea "Myk"
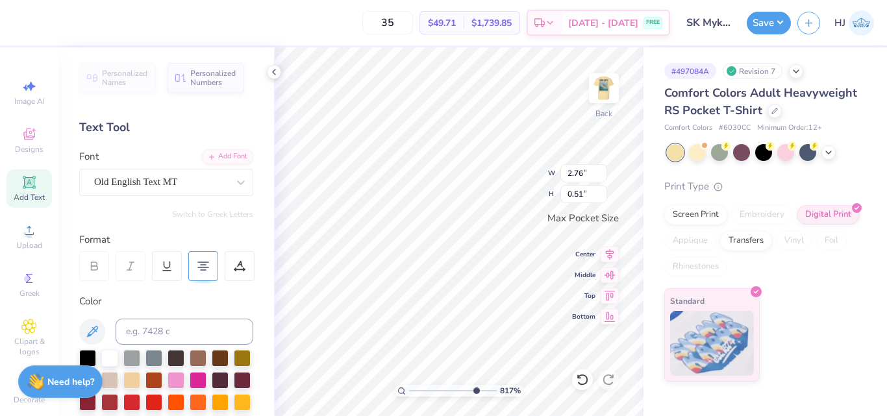
type input "8.17475462077441"
type textarea "Myko"
type input "8.17475462077441"
type textarea "Mykono"
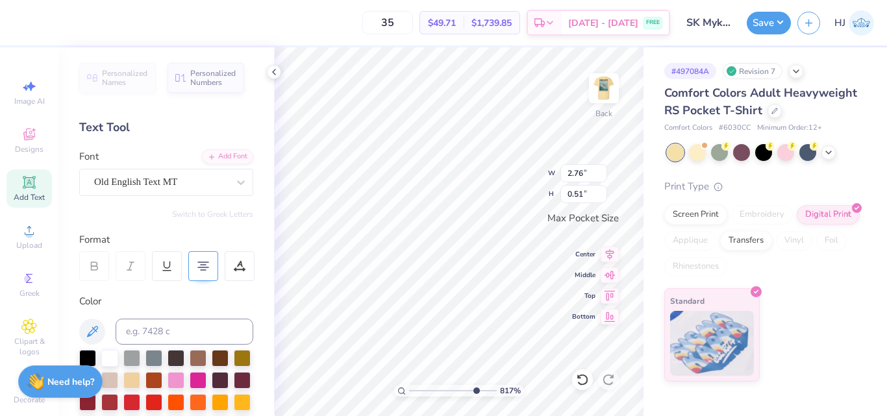
type input "8.17475462077441"
type textarea "Mykonos"
type input "8.17475462077441"
type input "2.32"
type input "0.54"
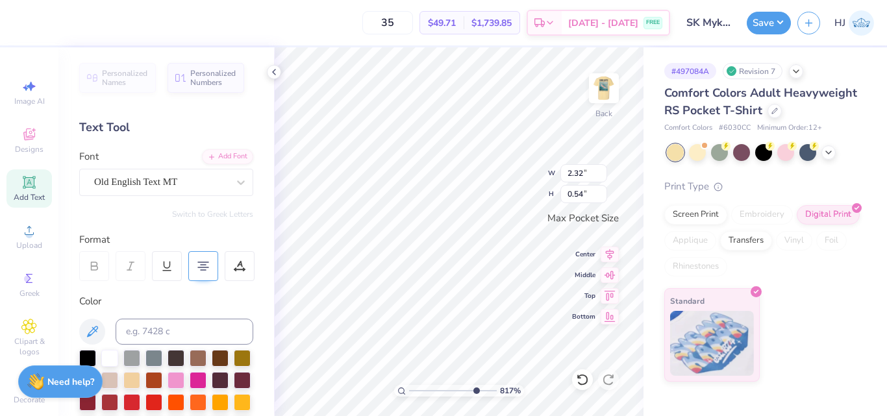
type input "8.17475462077441"
type input "2.60"
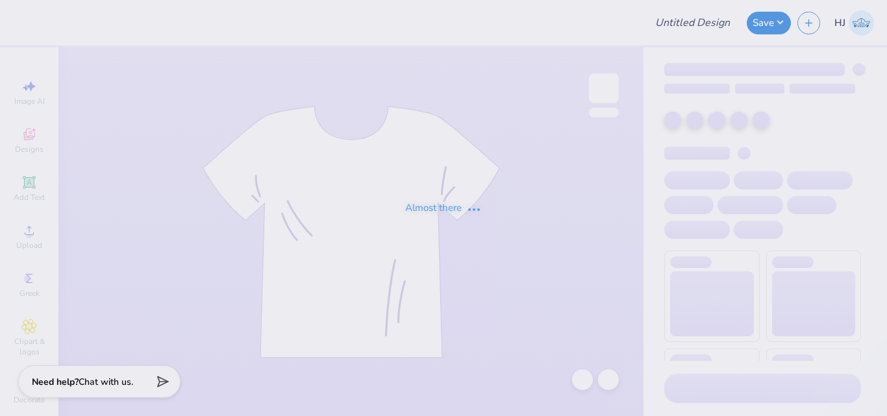
type input "SK Mykonos"
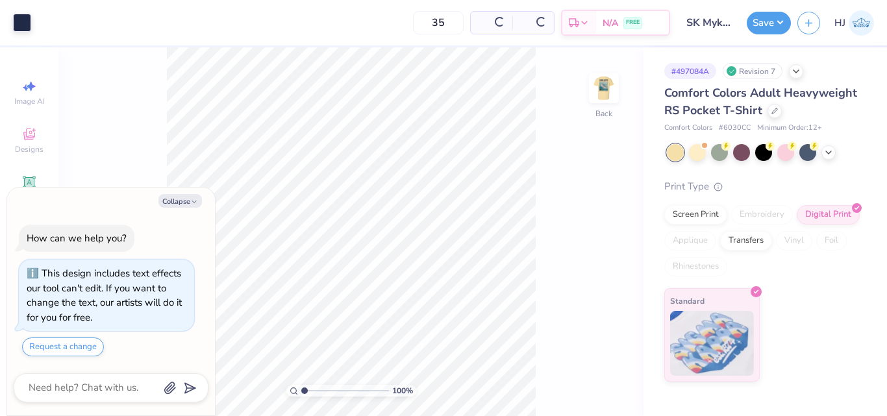
type textarea "x"
type input "1.82266588284093"
type textarea "x"
type input "1.82266588284093"
type textarea "x"
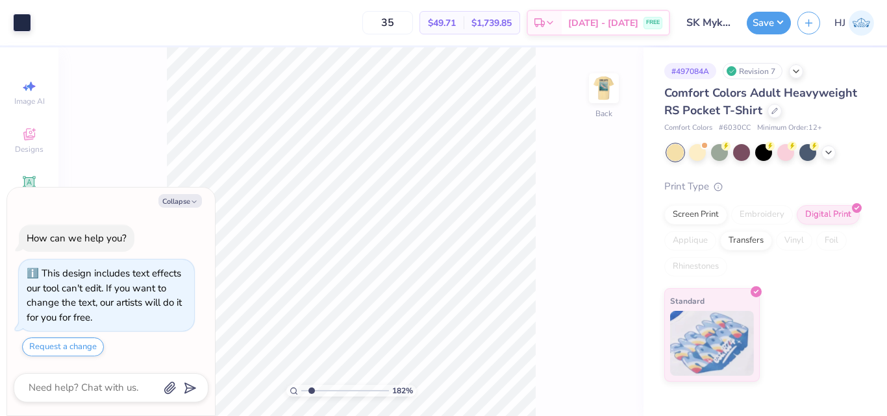
type input "1.82266588284093"
type textarea "x"
type input "1.82266588284093"
type textarea "x"
type input "1.82266588284093"
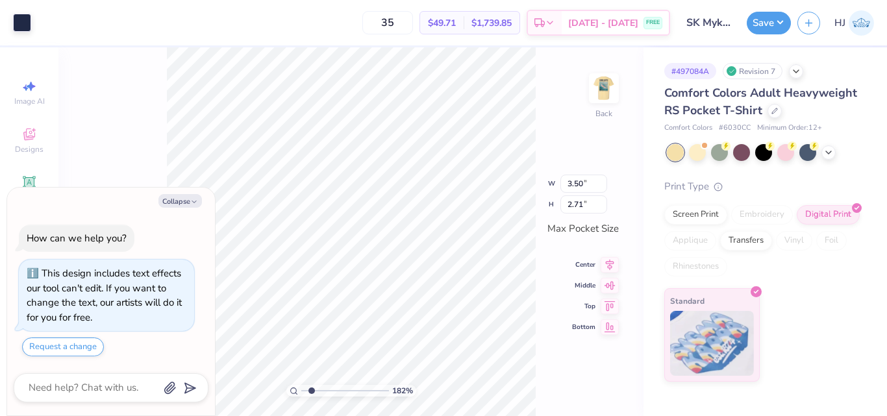
type textarea "x"
type input "1.82266588284093"
type textarea "x"
type input "1.82266588284093"
type textarea "x"
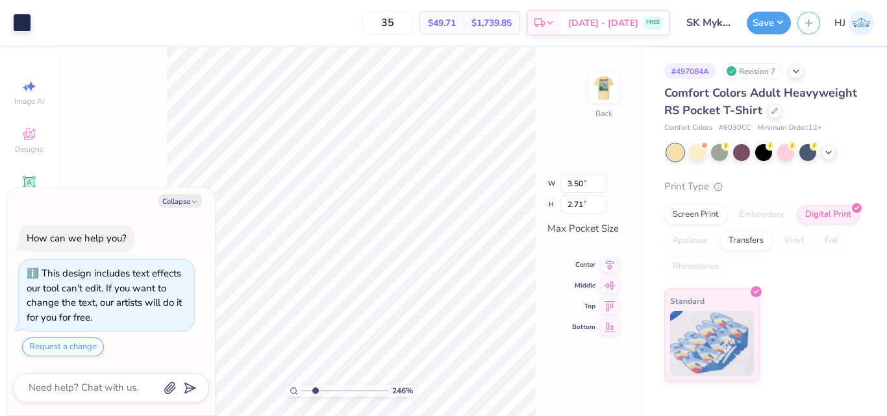
type input "2.46071092039641"
type textarea "x"
type input "2.46071092039641"
type textarea "x"
type input "2.46071092039641"
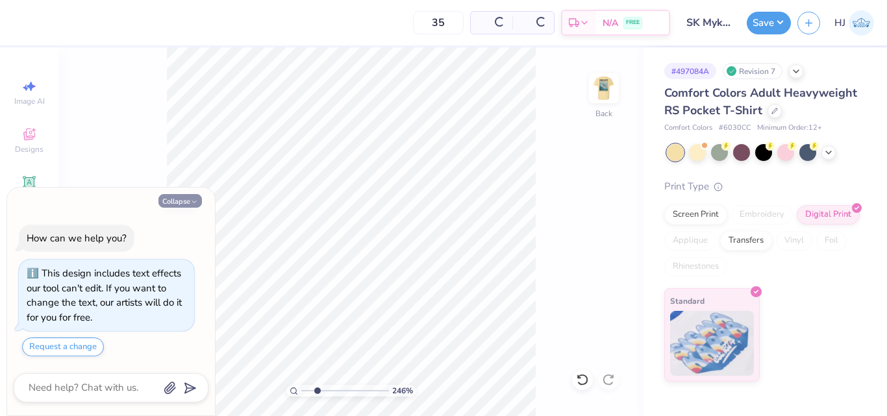
click at [180, 202] on button "Collapse" at bounding box center [179, 201] width 43 height 14
type textarea "x"
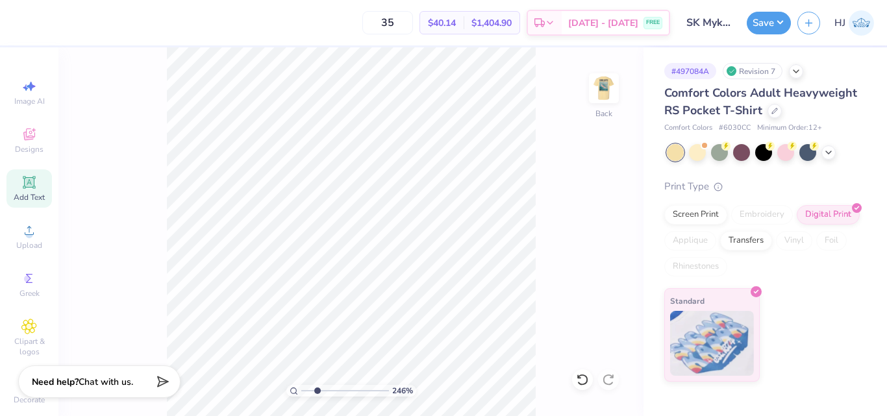
click at [21, 188] on icon at bounding box center [29, 183] width 16 height 16
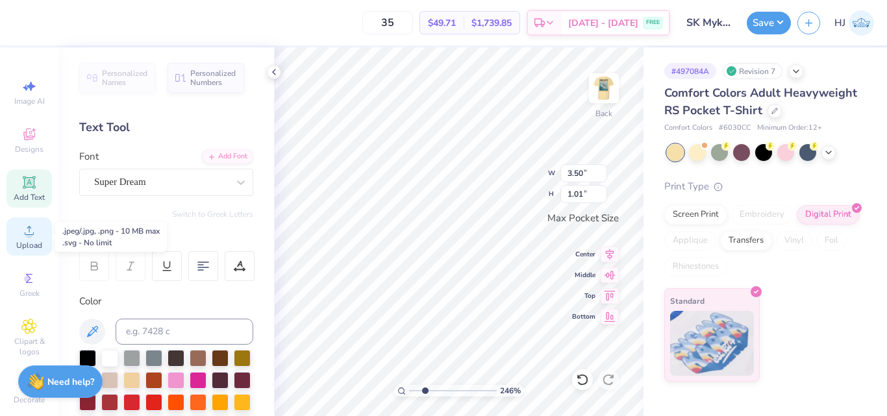
click at [25, 224] on icon at bounding box center [29, 231] width 16 height 16
type input "2.46071092039641"
type textarea "TEX"
type input "2.46071092039641"
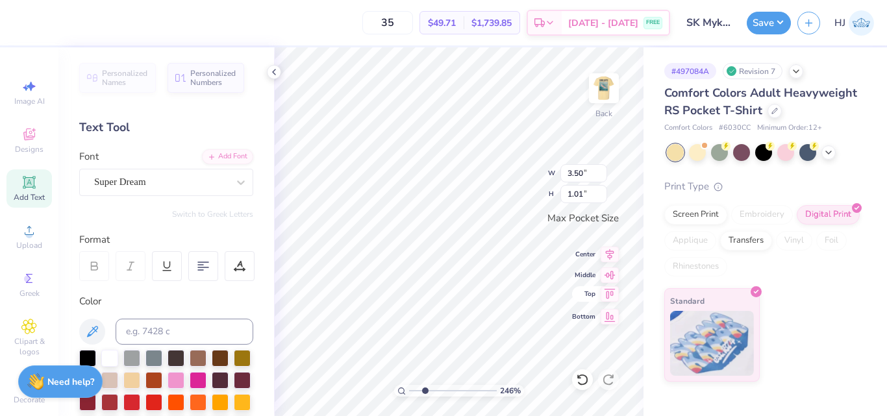
type input "2.59"
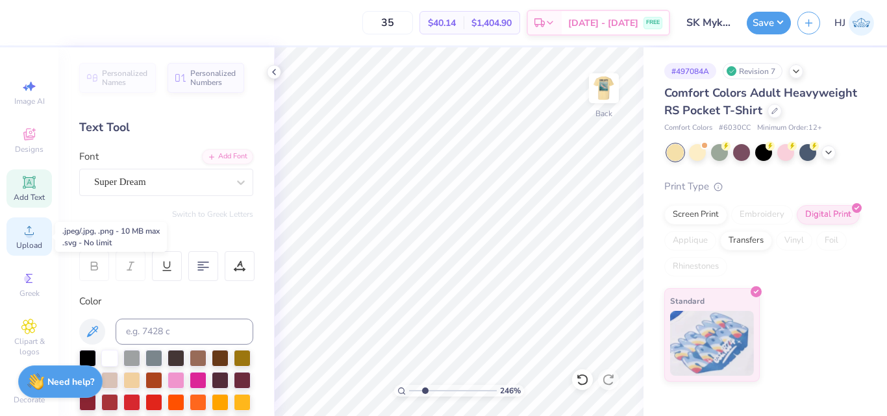
click at [25, 235] on icon at bounding box center [29, 230] width 9 height 9
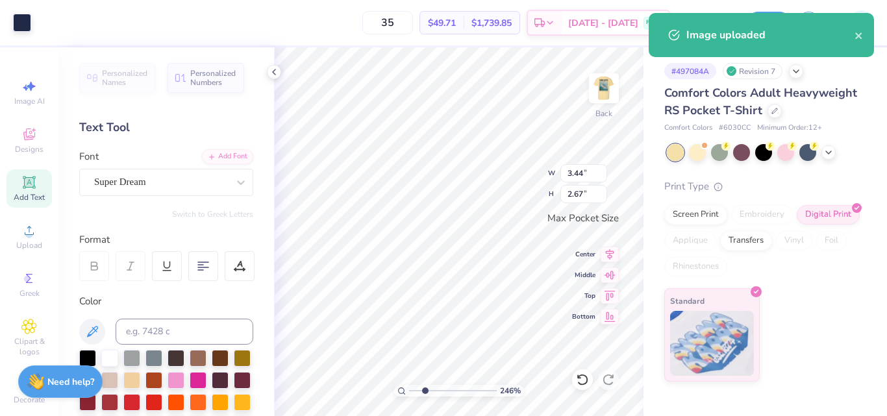
type input "2.46071092039641"
click at [596, 173] on input "3.44" at bounding box center [583, 173] width 47 height 18
click at [589, 173] on input "3.44" at bounding box center [583, 173] width 47 height 18
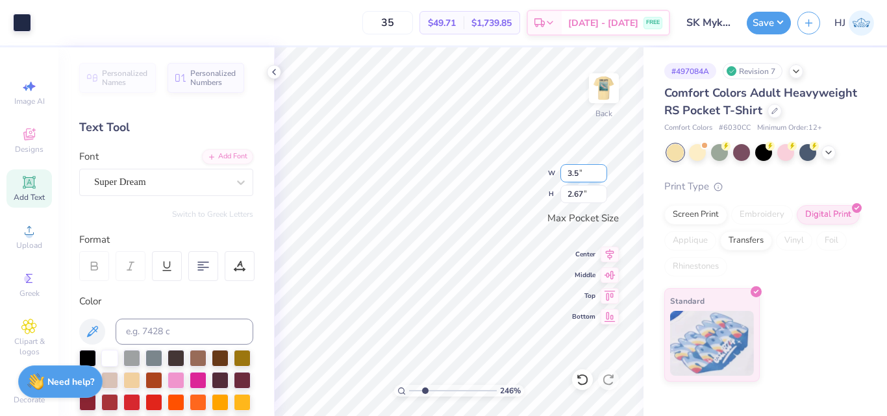
type input "3.5"
type input "2.46071092039641"
type input "3.50"
type input "2.72"
type input "1"
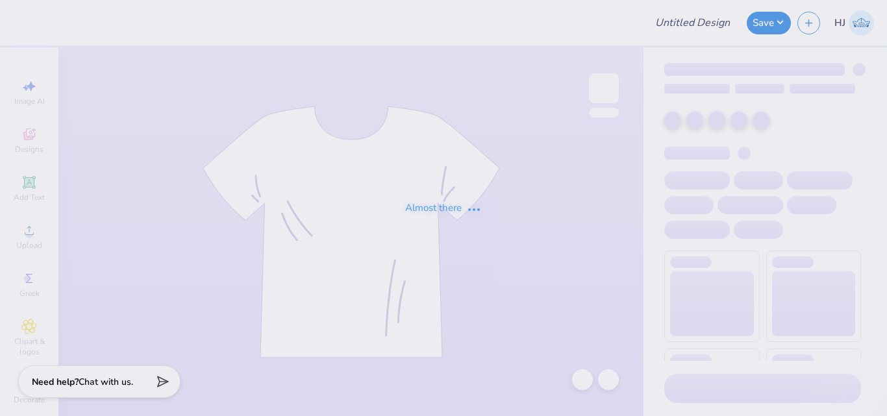
type input "Refreshed Blue/White Alpine 2025"
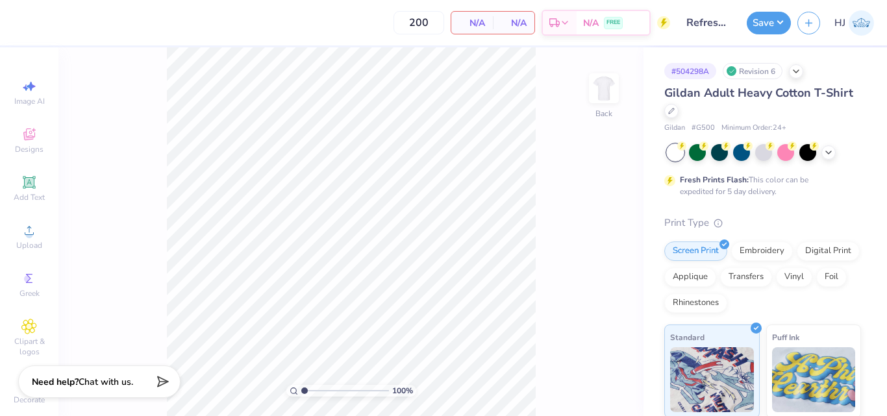
click at [627, 149] on div "100 % Back" at bounding box center [350, 231] width 585 height 369
click at [23, 244] on span "Upload" at bounding box center [29, 245] width 26 height 10
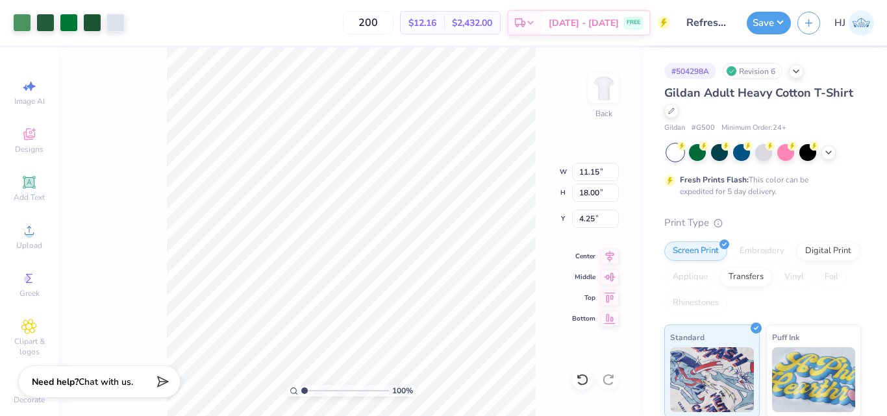
type input "3.00"
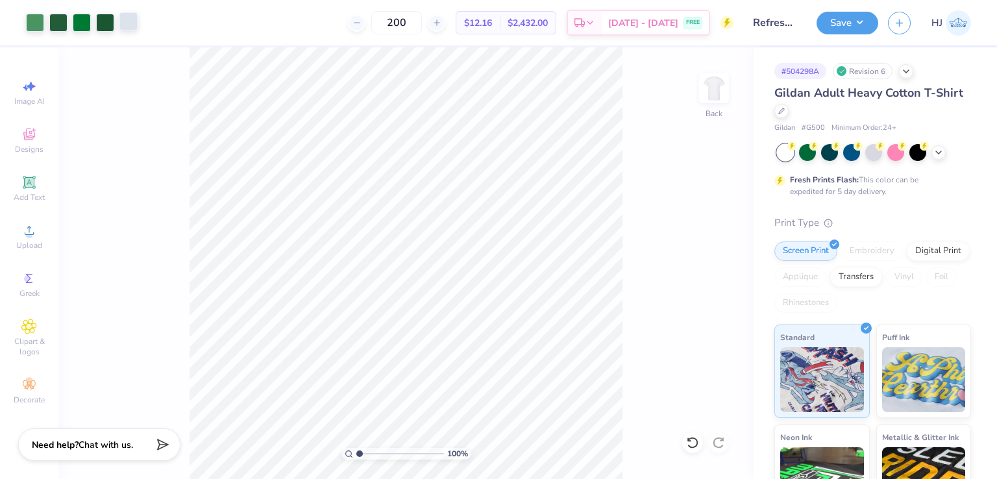
click at [129, 21] on div at bounding box center [128, 21] width 18 height 18
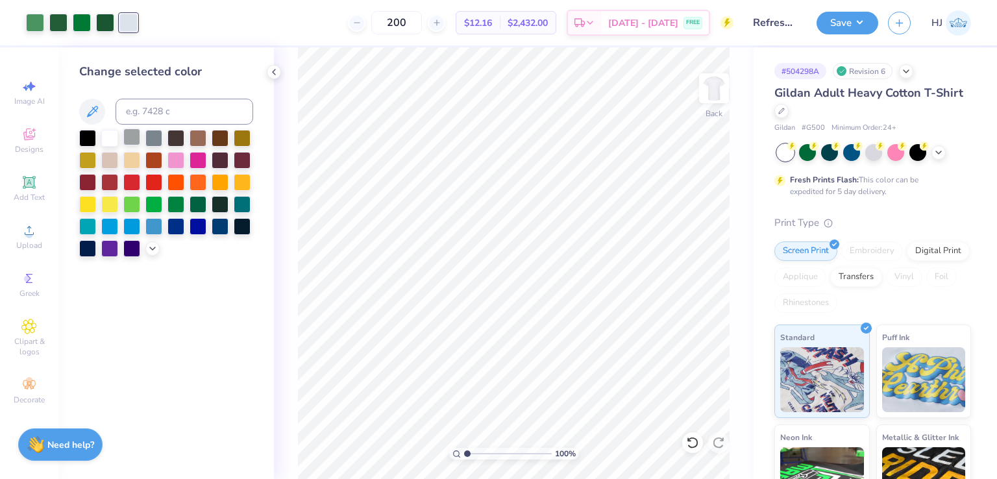
click at [135, 139] on div at bounding box center [131, 136] width 17 height 17
click at [692, 415] on icon at bounding box center [692, 442] width 13 height 13
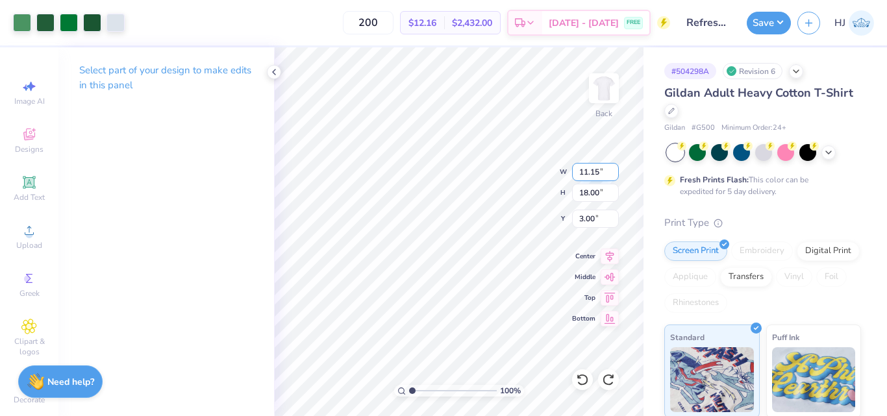
click at [585, 171] on input "11.15" at bounding box center [595, 172] width 47 height 18
type input "9.12"
type input "14.72"
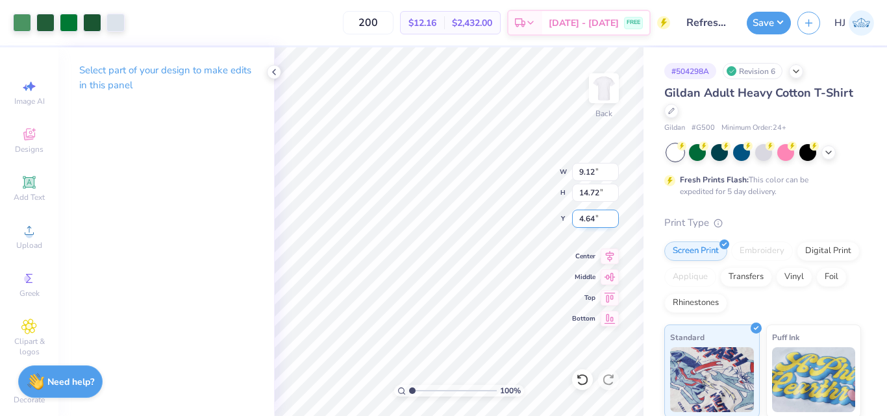
click at [596, 219] on input "4.64" at bounding box center [595, 219] width 47 height 18
type input "3.00"
click at [602, 84] on img at bounding box center [604, 88] width 52 height 52
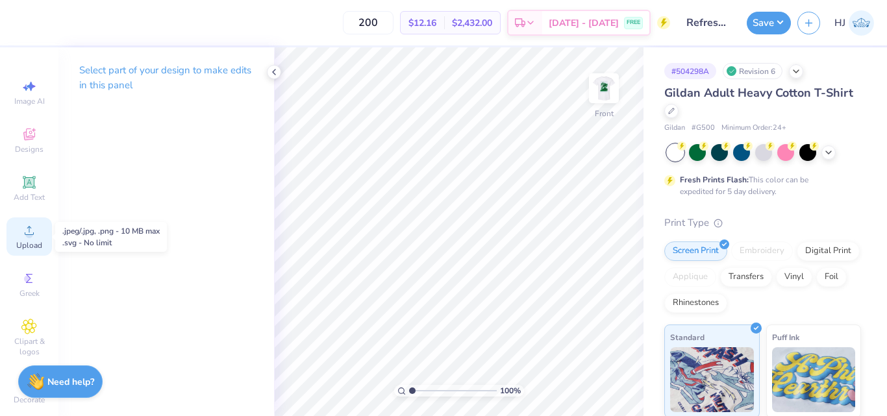
click at [21, 228] on icon at bounding box center [29, 231] width 16 height 16
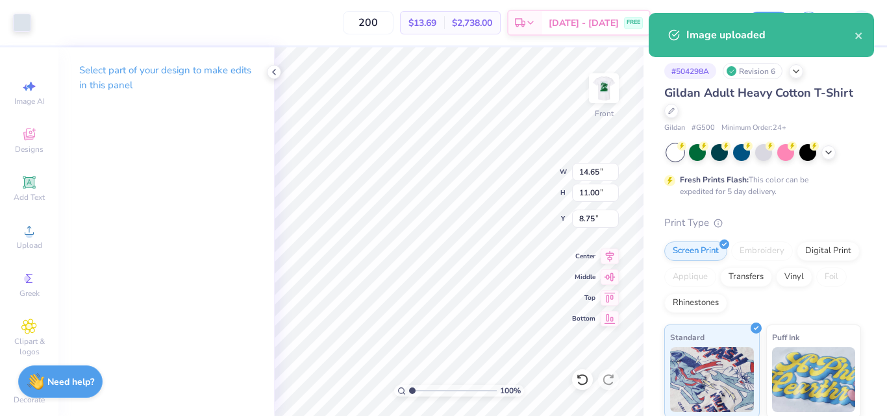
type input "3.25"
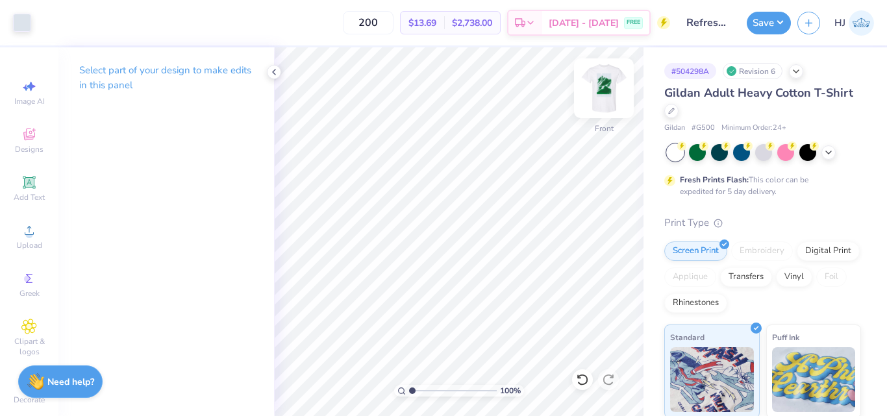
click at [602, 82] on img at bounding box center [604, 88] width 52 height 52
click at [702, 94] on span "Gildan Adult Heavy Cotton T-Shirt" at bounding box center [758, 93] width 189 height 16
click at [679, 125] on span "Gildan" at bounding box center [674, 128] width 21 height 11
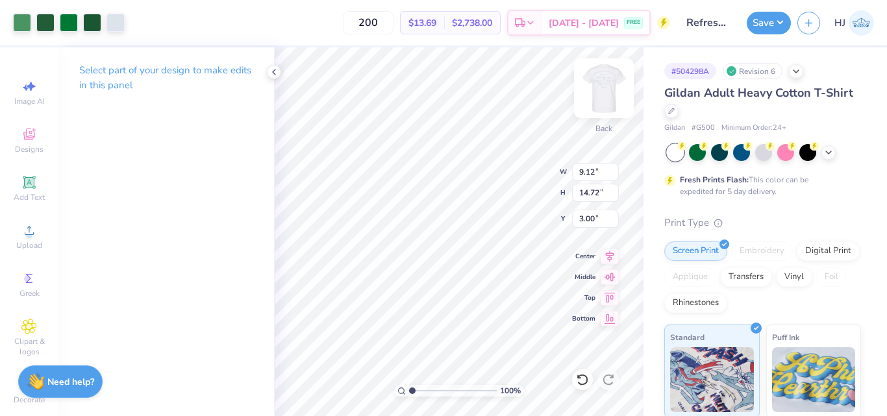
click at [596, 89] on img at bounding box center [604, 88] width 52 height 52
click at [604, 88] on img at bounding box center [604, 88] width 52 height 52
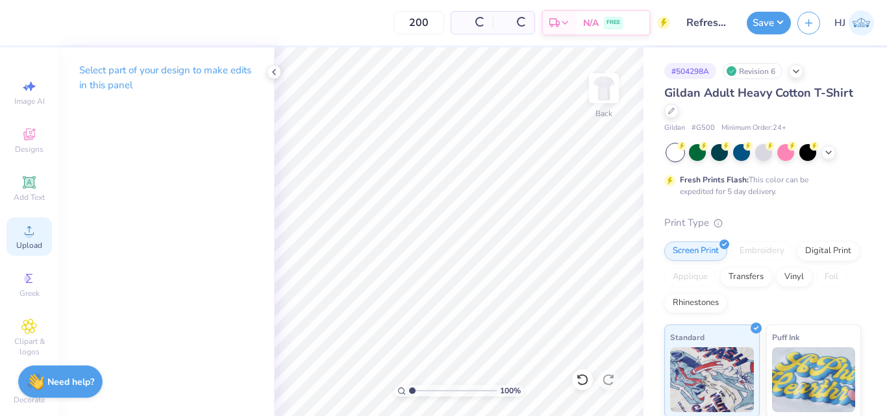
click at [32, 244] on span "Upload" at bounding box center [29, 245] width 26 height 10
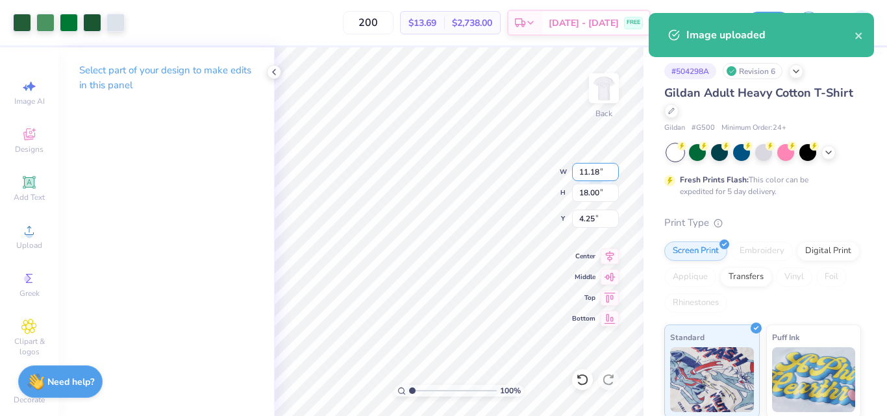
click at [587, 171] on input "11.18" at bounding box center [595, 172] width 47 height 18
click at [590, 175] on input "11.18" at bounding box center [595, 172] width 47 height 18
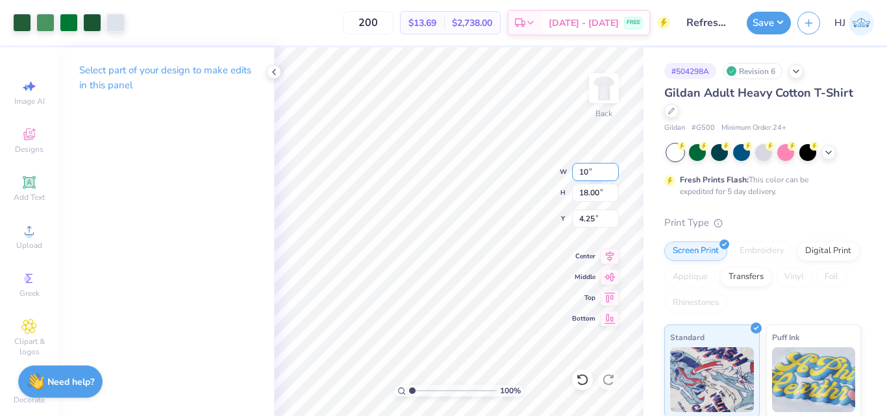
type input "10.00"
type input "16.10"
click at [592, 223] on input "5.20" at bounding box center [595, 219] width 47 height 18
type input "3.00"
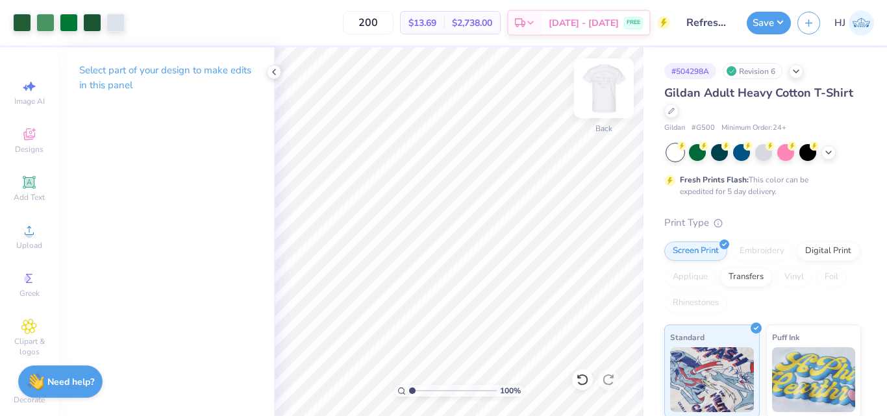
click at [602, 91] on img at bounding box center [604, 88] width 52 height 52
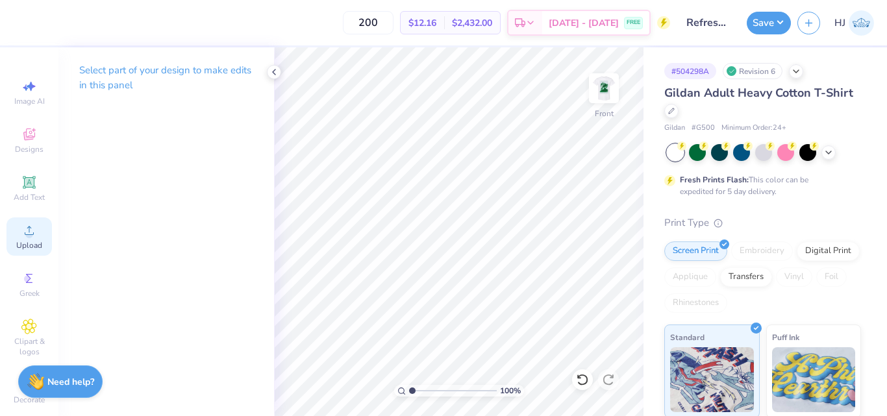
click at [21, 224] on icon at bounding box center [29, 231] width 16 height 16
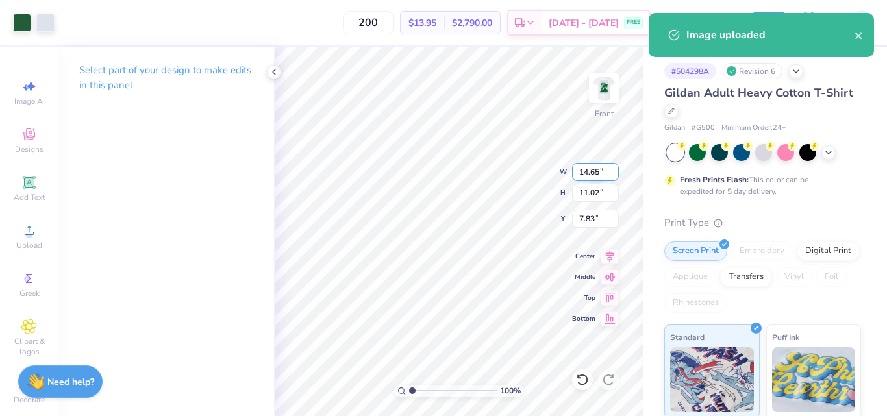
click at [589, 171] on input "14.65" at bounding box center [595, 172] width 47 height 18
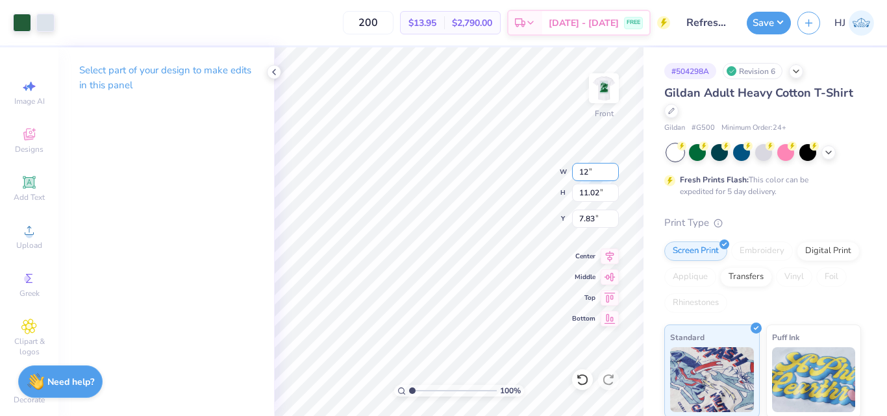
type input "12.00"
type input "9.03"
click at [589, 211] on input "8.83" at bounding box center [595, 219] width 47 height 18
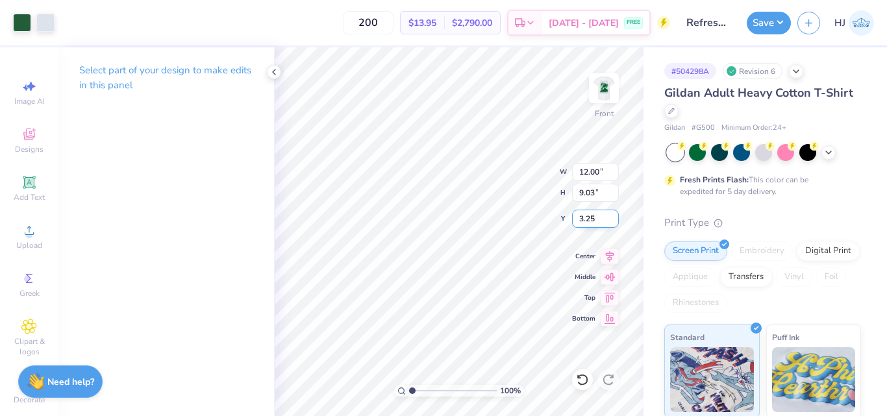
type input "3.25"
type input "1"
click at [605, 82] on img at bounding box center [604, 88] width 52 height 52
click at [599, 89] on img at bounding box center [604, 88] width 52 height 52
click at [580, 379] on icon at bounding box center [582, 379] width 13 height 13
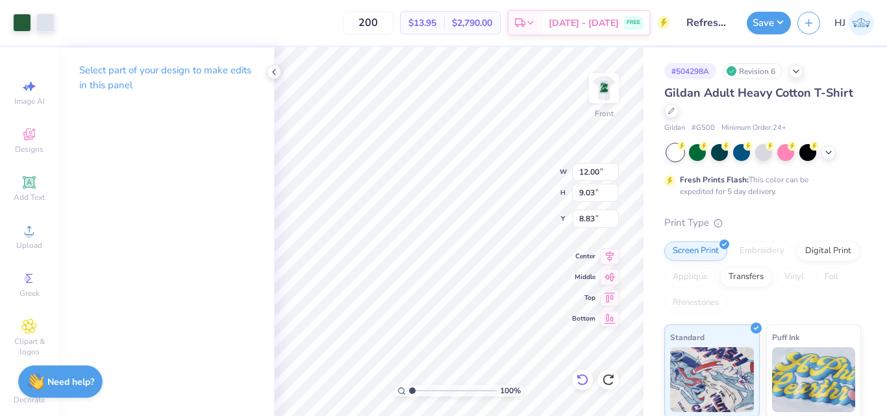
type input "8.83"
click at [580, 379] on icon at bounding box center [582, 379] width 13 height 13
type input "14.65"
type input "11.02"
type input "7.83"
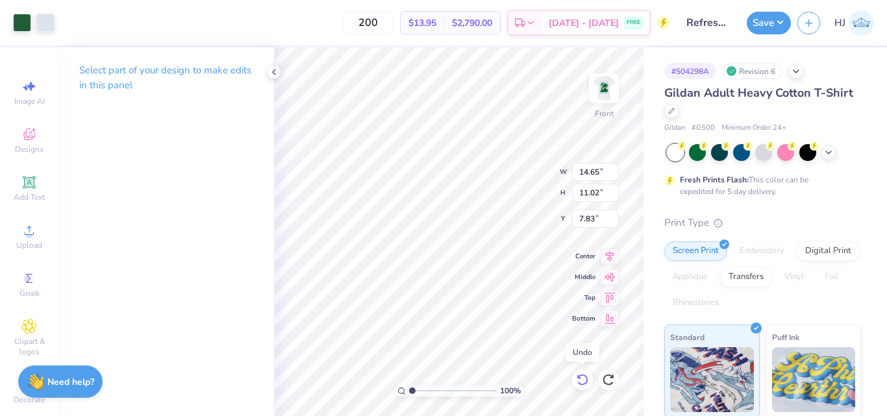
click at [580, 379] on icon at bounding box center [582, 379] width 13 height 13
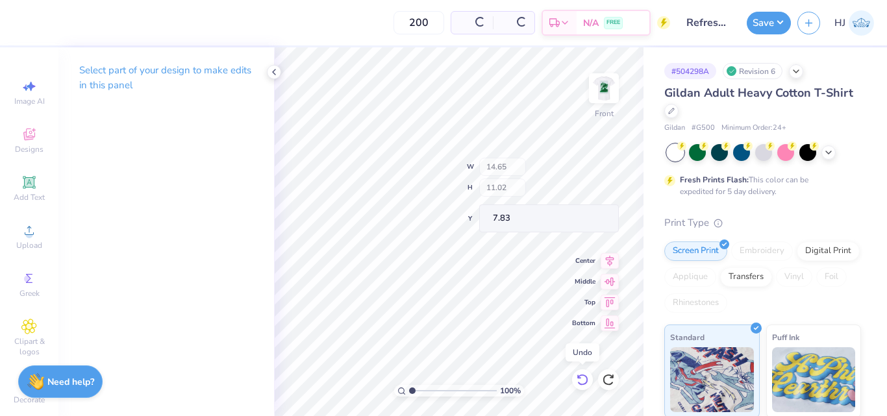
click at [580, 379] on icon at bounding box center [582, 379] width 13 height 13
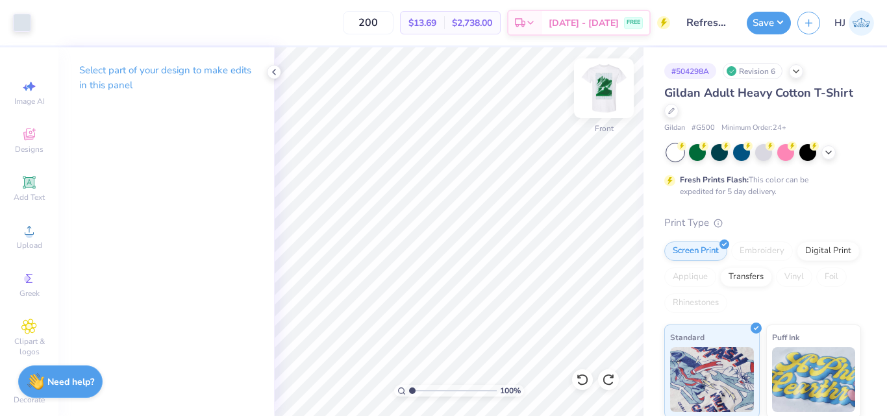
click at [604, 92] on img at bounding box center [604, 88] width 52 height 52
click at [586, 377] on icon at bounding box center [581, 380] width 11 height 12
click at [585, 382] on icon at bounding box center [582, 379] width 13 height 13
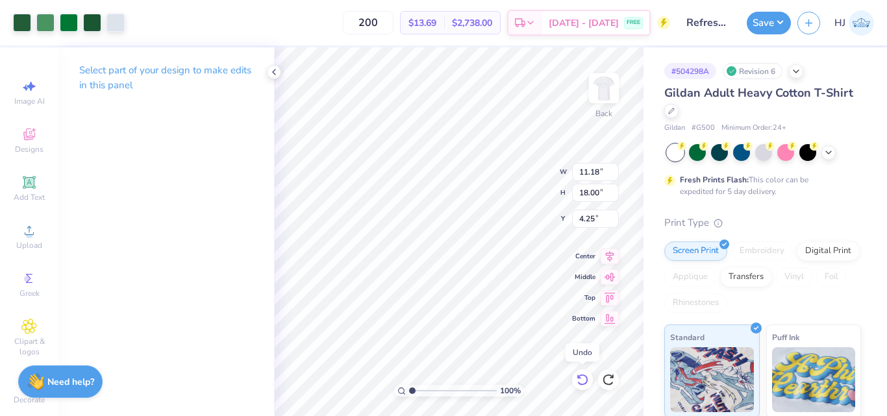
click at [585, 382] on icon at bounding box center [582, 379] width 13 height 13
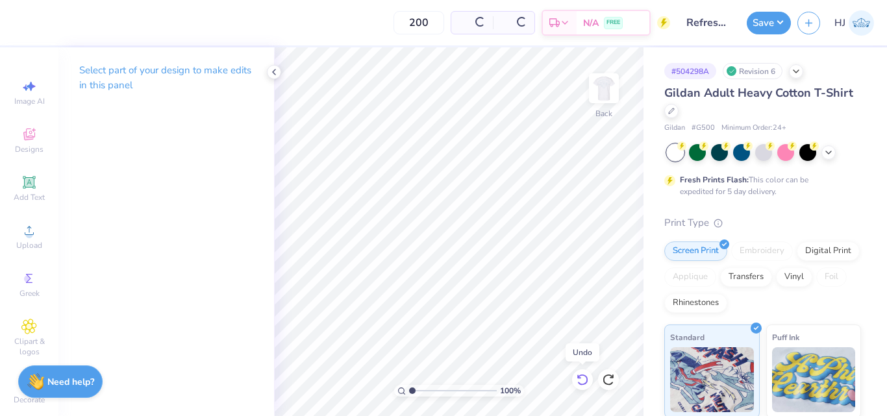
click at [585, 382] on icon at bounding box center [582, 379] width 13 height 13
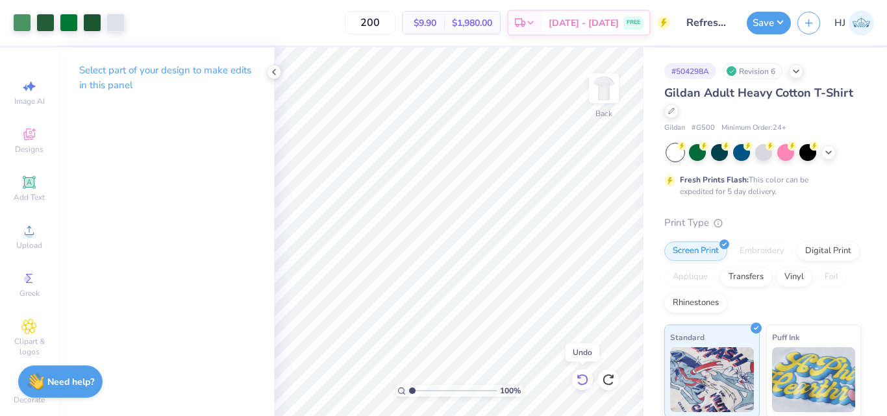
click at [585, 382] on icon at bounding box center [582, 379] width 13 height 13
click at [607, 380] on icon at bounding box center [608, 379] width 13 height 13
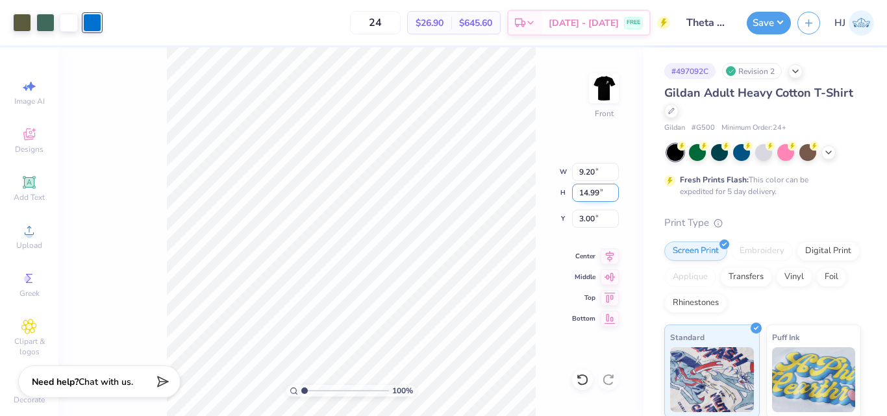
click at [585, 195] on input "14.99" at bounding box center [595, 193] width 47 height 18
type input "15.00"
click at [786, 21] on button "Save" at bounding box center [768, 21] width 44 height 23
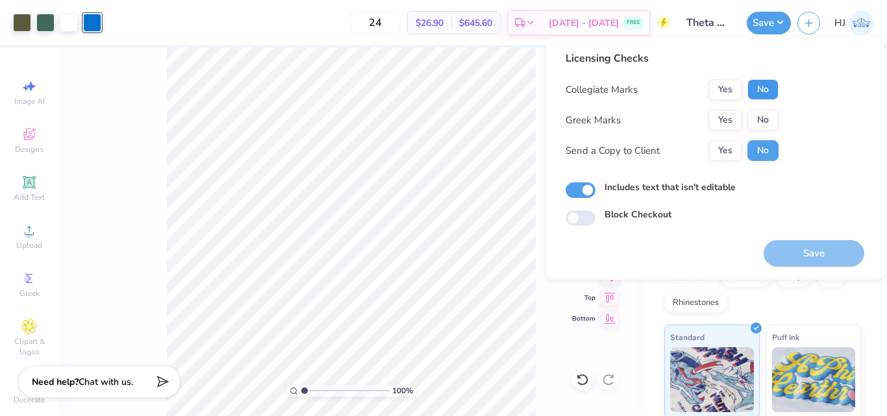
click at [767, 87] on button "No" at bounding box center [762, 89] width 31 height 21
click at [766, 118] on button "No" at bounding box center [762, 120] width 31 height 21
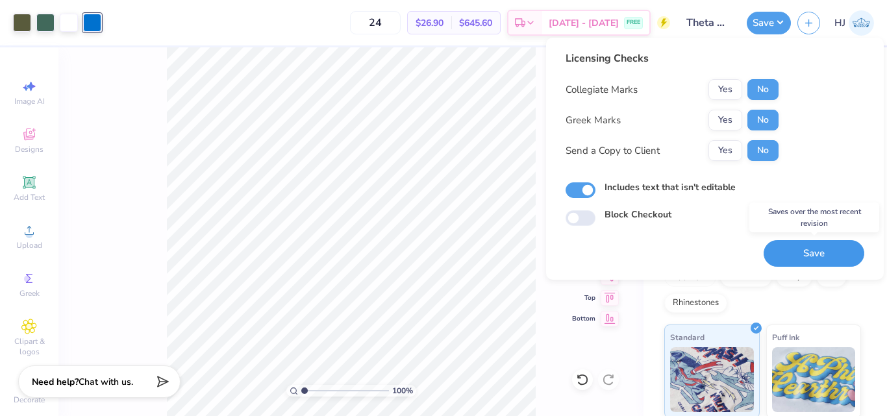
click at [801, 258] on button "Save" at bounding box center [813, 253] width 101 height 27
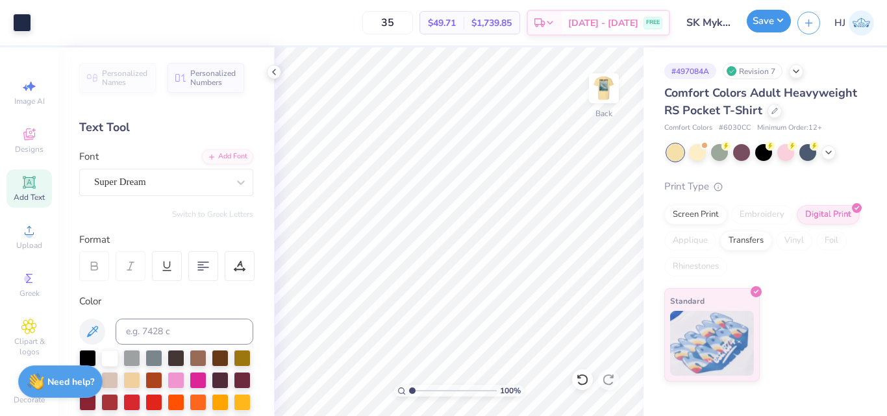
click at [781, 25] on button "Save" at bounding box center [768, 21] width 44 height 23
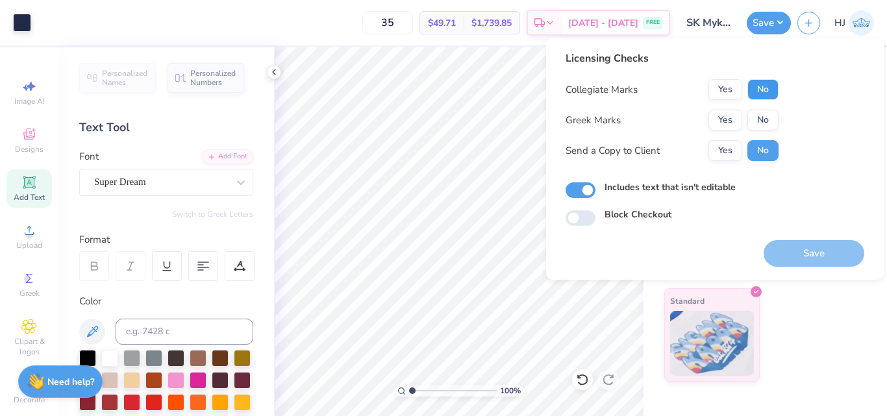
click at [766, 91] on button "No" at bounding box center [762, 89] width 31 height 21
click at [731, 114] on button "Yes" at bounding box center [725, 120] width 34 height 21
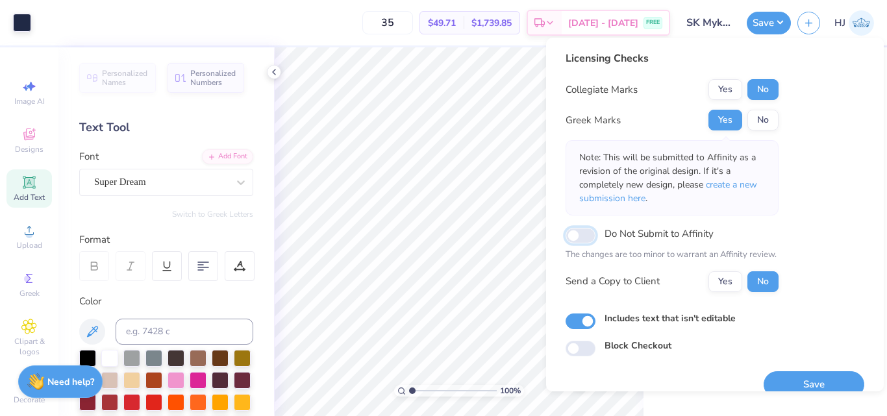
click at [587, 234] on input "Do Not Submit to Affinity" at bounding box center [580, 236] width 30 height 16
checkbox input "true"
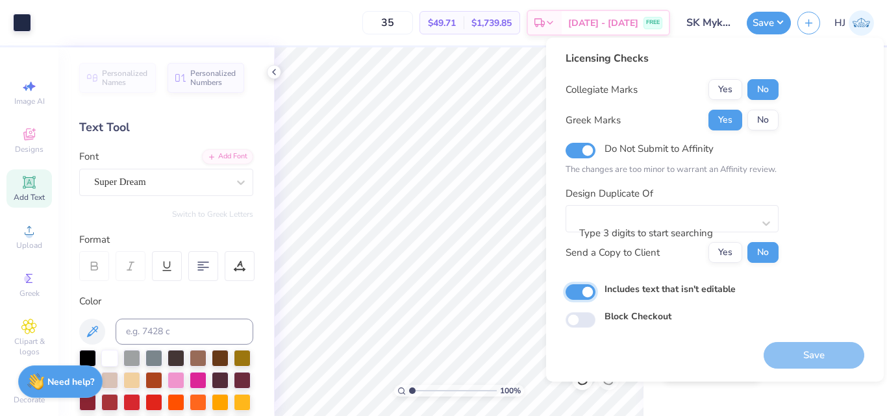
click at [582, 289] on input "Includes text that isn't editable" at bounding box center [580, 292] width 30 height 16
click at [583, 293] on input "Includes text that isn't editable" at bounding box center [580, 292] width 30 height 16
checkbox input "true"
click at [768, 116] on button "No" at bounding box center [762, 120] width 31 height 21
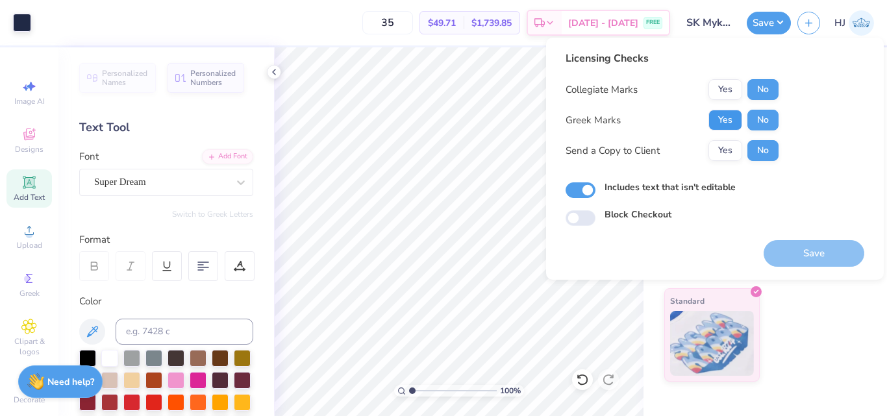
click at [726, 112] on button "Yes" at bounding box center [725, 120] width 34 height 21
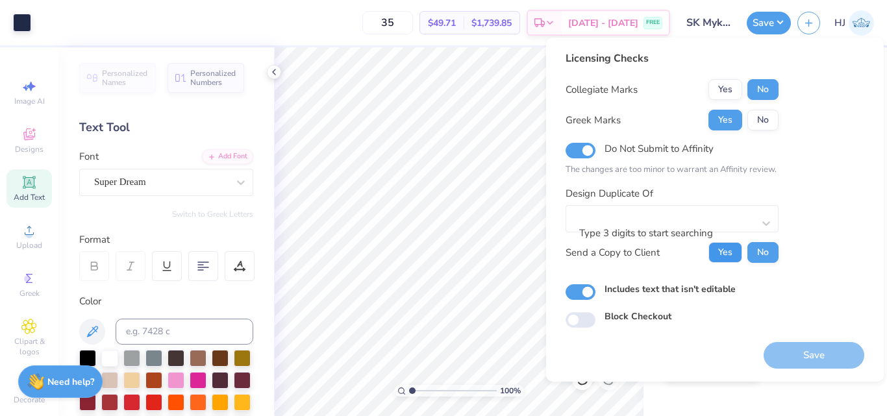
click at [730, 252] on button "Yes" at bounding box center [725, 252] width 34 height 21
click at [762, 247] on button "No" at bounding box center [762, 252] width 31 height 21
click at [749, 215] on div at bounding box center [666, 216] width 173 height 18
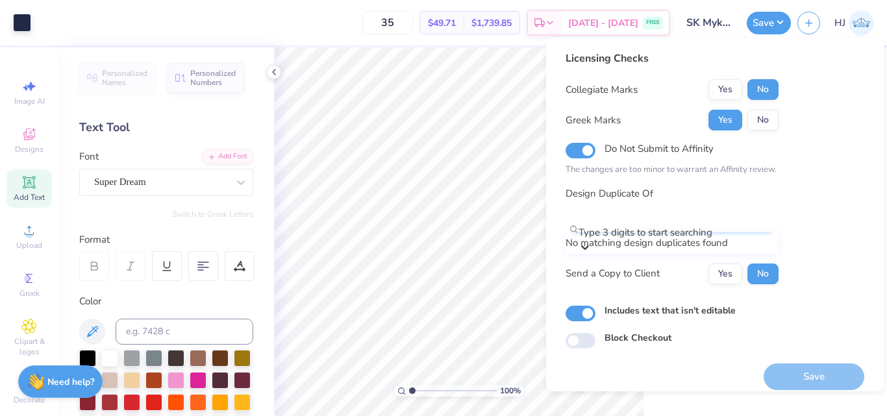
click at [591, 239] on div at bounding box center [584, 246] width 13 height 15
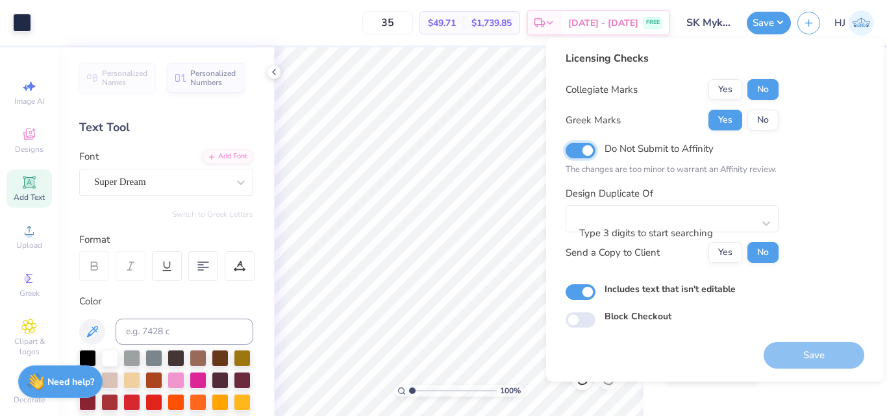
click at [586, 151] on input "Do Not Submit to Affinity" at bounding box center [580, 151] width 30 height 16
checkbox input "false"
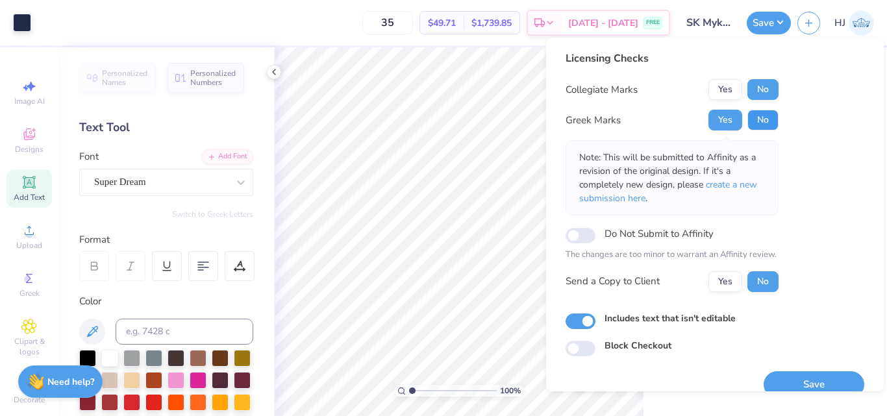
click at [763, 124] on button "No" at bounding box center [762, 120] width 31 height 21
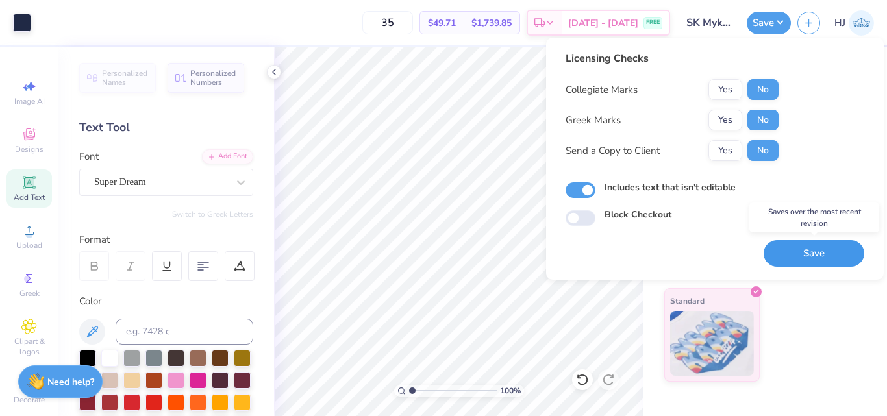
click at [808, 254] on button "Save" at bounding box center [813, 253] width 101 height 27
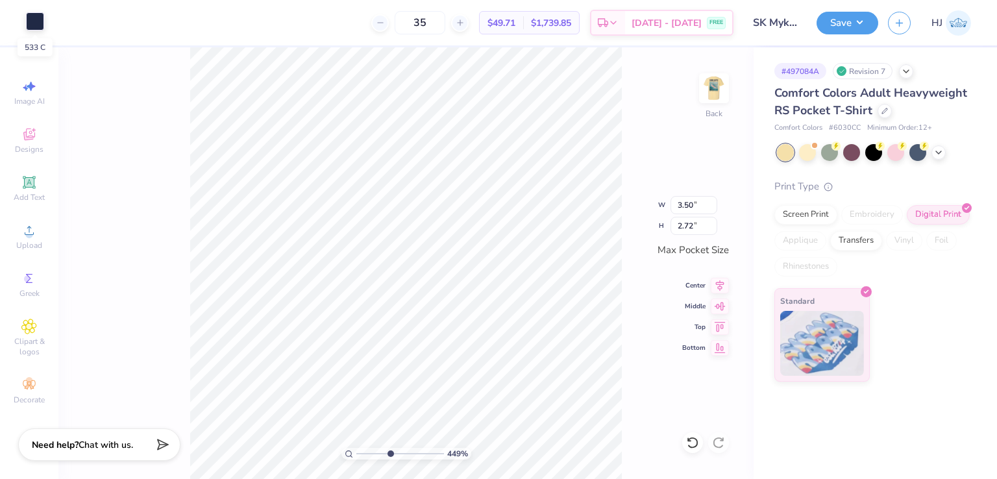
click at [36, 25] on div at bounding box center [35, 21] width 18 height 18
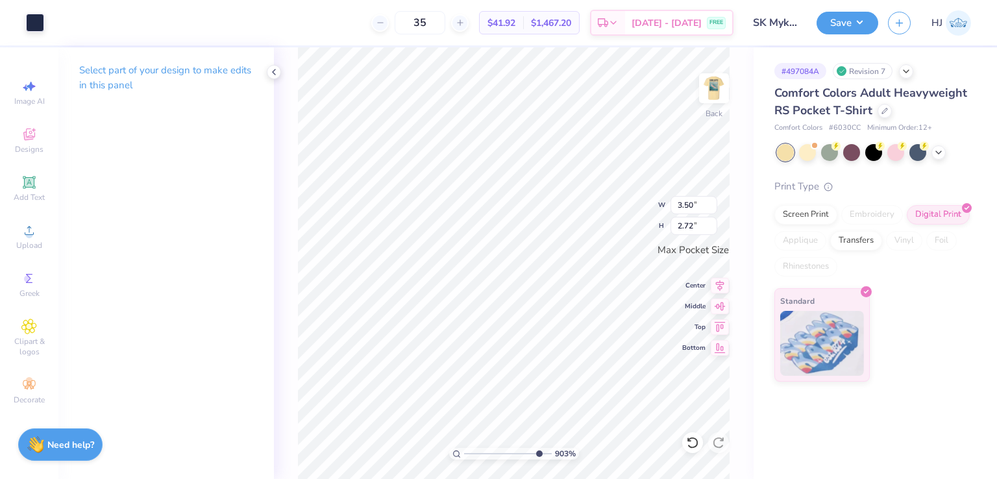
type input "8.17475462077441"
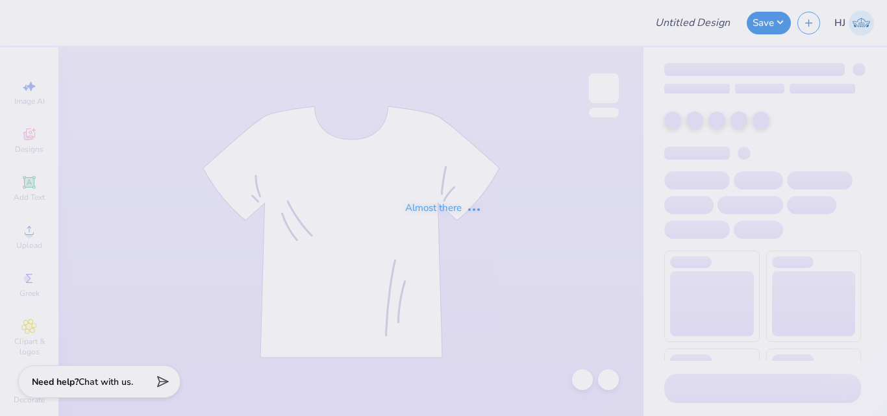
type input "DG PC"
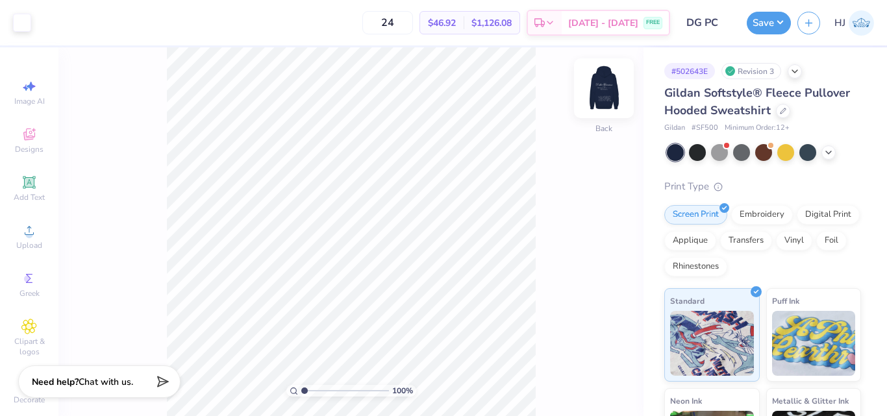
click at [607, 90] on img at bounding box center [604, 88] width 52 height 52
